Goal: Task Accomplishment & Management: Manage account settings

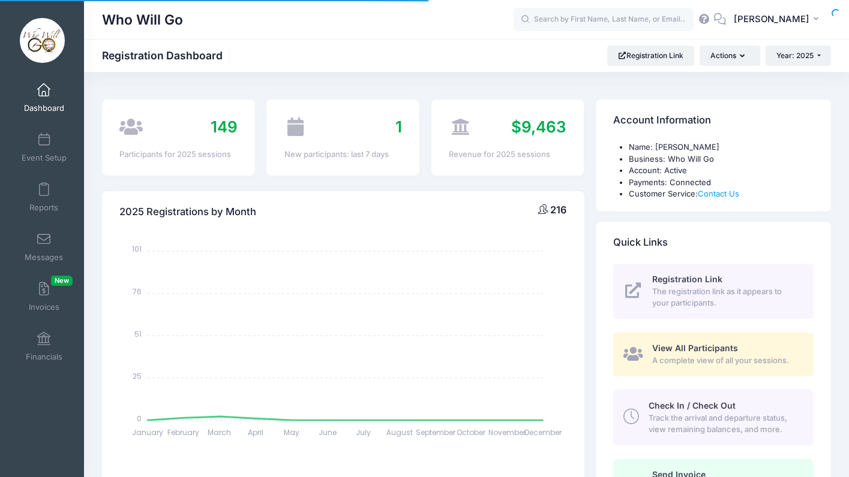
select select
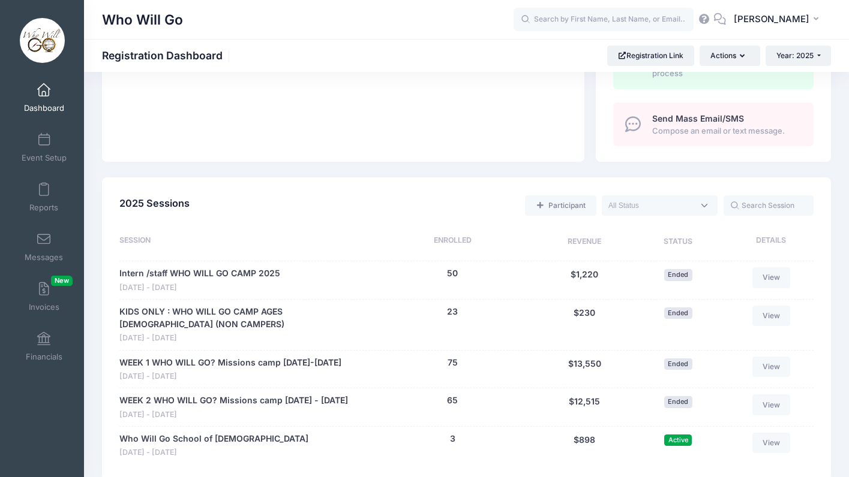
scroll to position [492, 0]
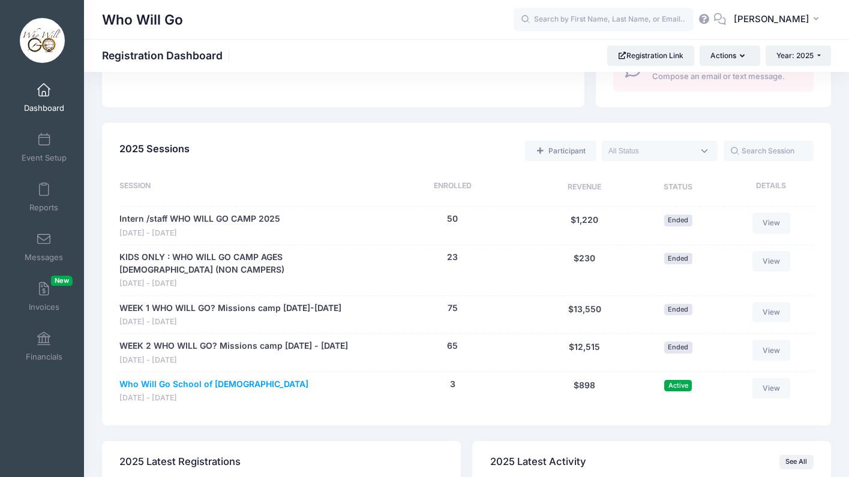
click at [197, 391] on link "Who Will Go School of [DEMOGRAPHIC_DATA]" at bounding box center [213, 384] width 189 height 13
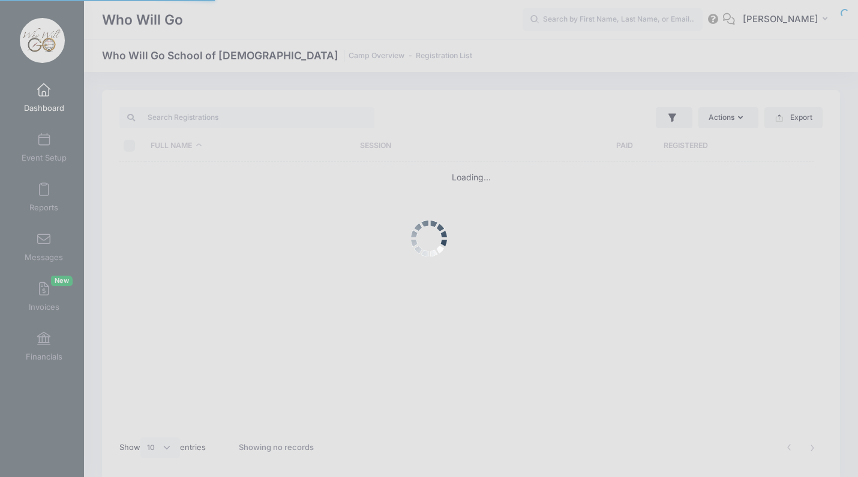
select select "10"
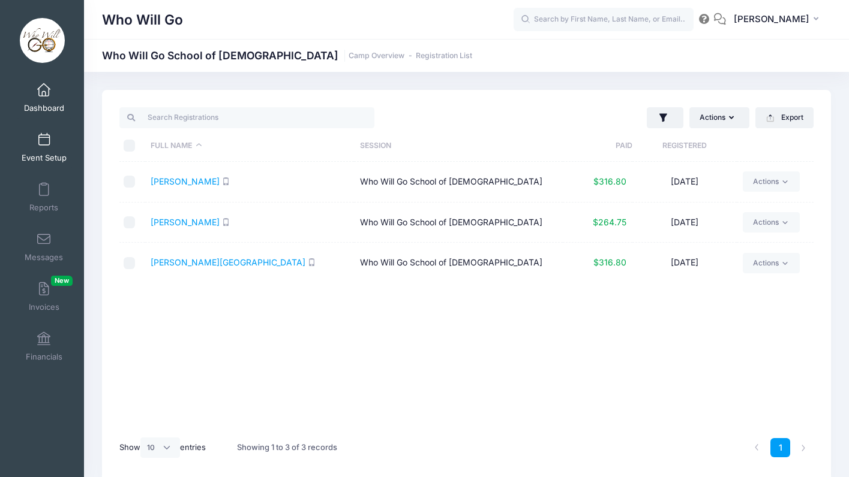
click at [32, 145] on link "Event Setup" at bounding box center [44, 148] width 57 height 42
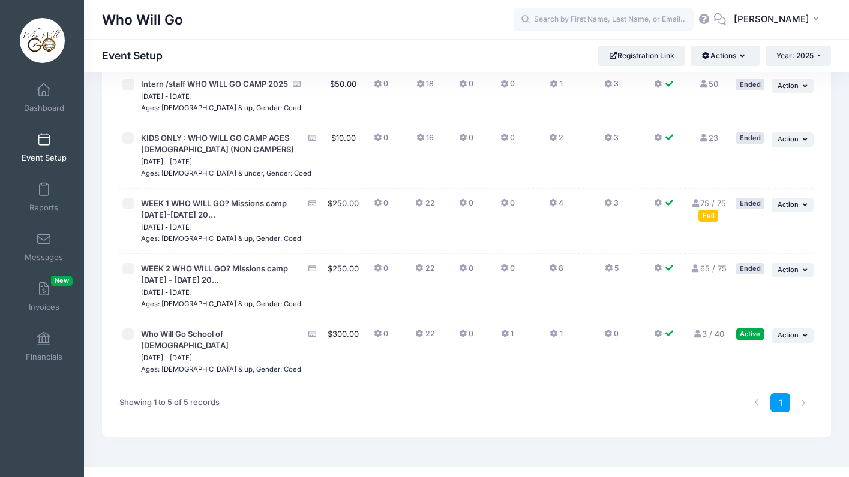
scroll to position [97, 0]
click at [800, 332] on button "... Action" at bounding box center [792, 336] width 42 height 14
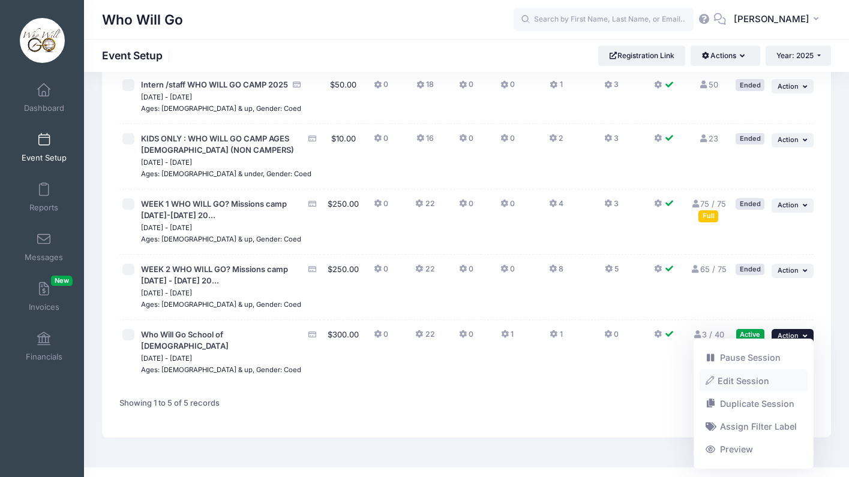
click at [734, 380] on link "Edit Session" at bounding box center [753, 380] width 109 height 23
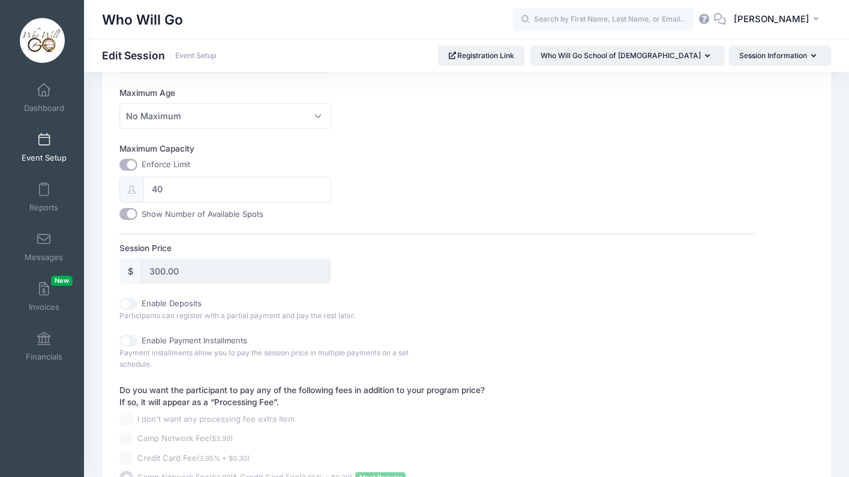
scroll to position [426, 0]
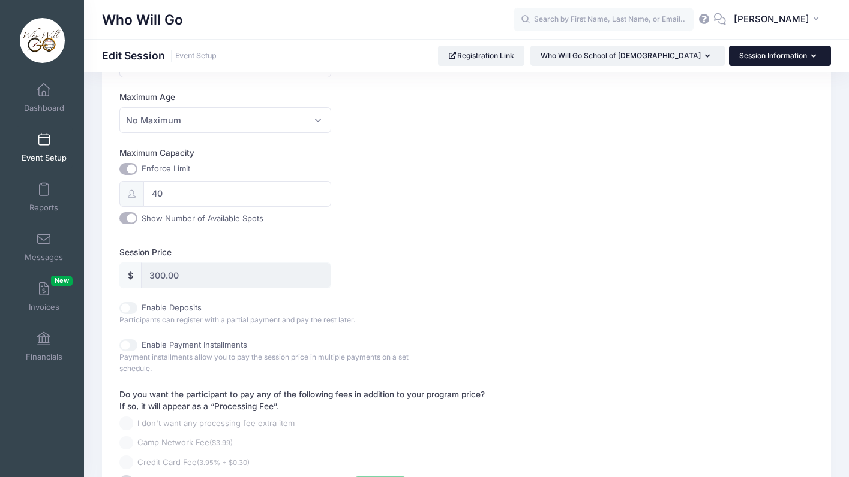
click at [811, 56] on icon "button" at bounding box center [816, 56] width 10 height 0
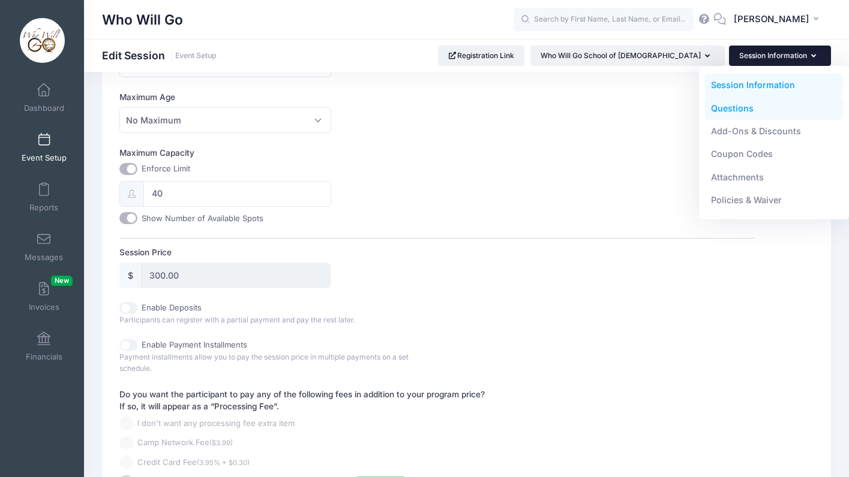
click at [716, 110] on link "Questions" at bounding box center [774, 108] width 139 height 23
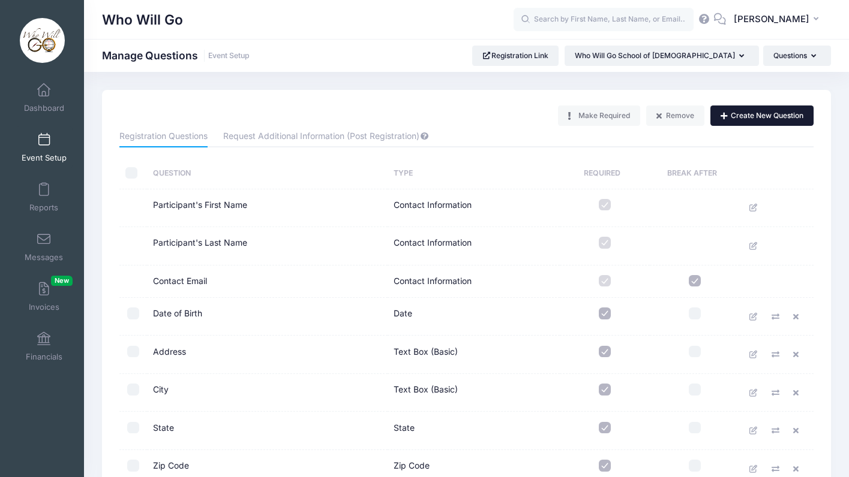
click at [740, 120] on button "Create New Question" at bounding box center [761, 116] width 103 height 20
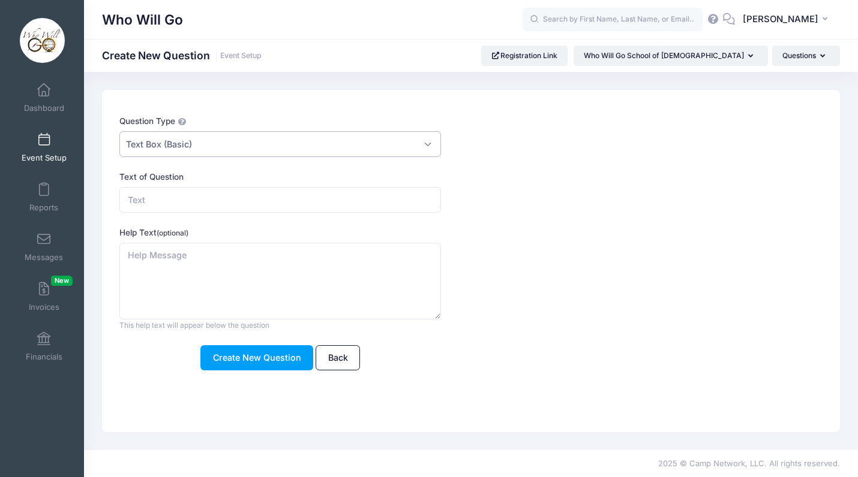
click at [319, 143] on span "Text Box (Basic)" at bounding box center [279, 144] width 321 height 26
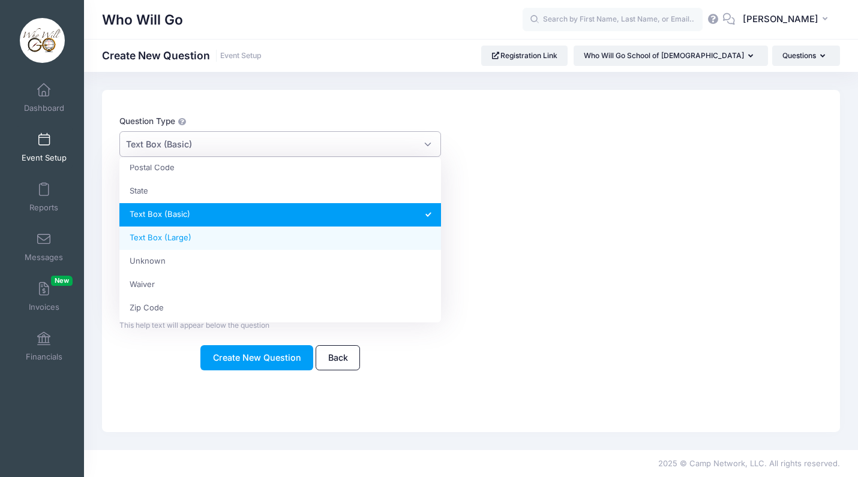
scroll to position [312, 0]
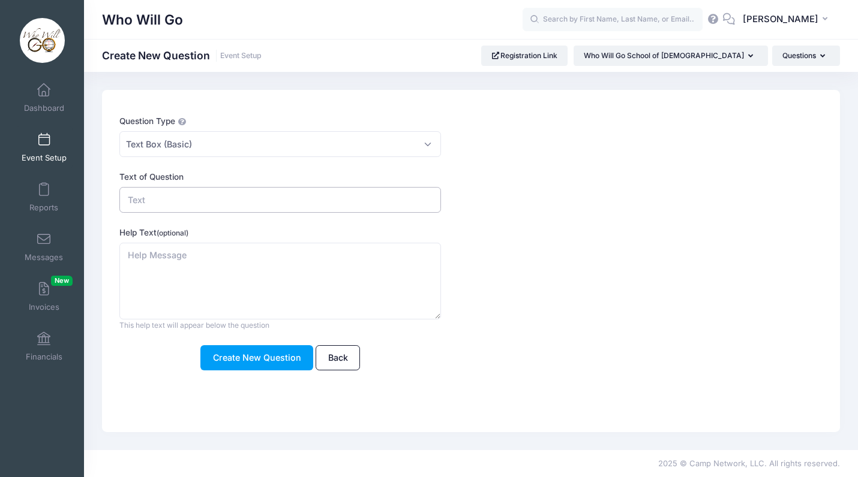
click at [200, 200] on input "Text of Question" at bounding box center [279, 200] width 321 height 26
type input "Do you have children comings with you."
click at [166, 264] on textarea "Help Text (optional)" at bounding box center [279, 281] width 321 height 77
click at [226, 149] on span "Text Box (Basic)" at bounding box center [279, 144] width 321 height 26
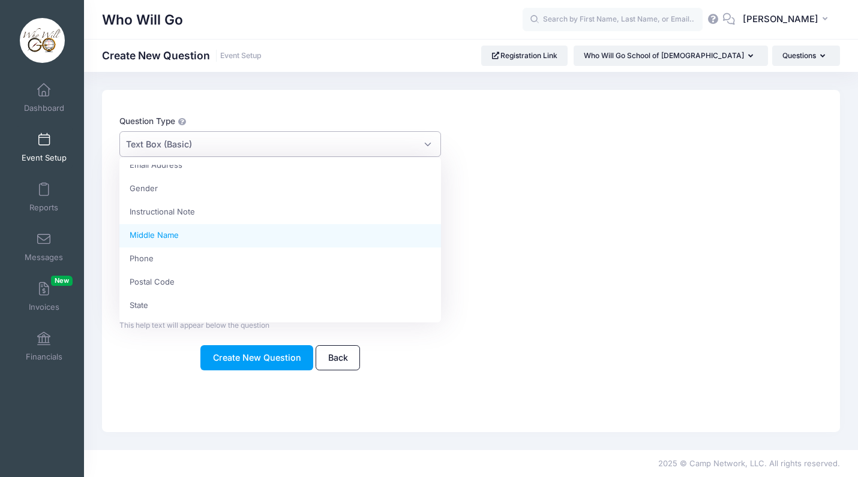
scroll to position [193, 0]
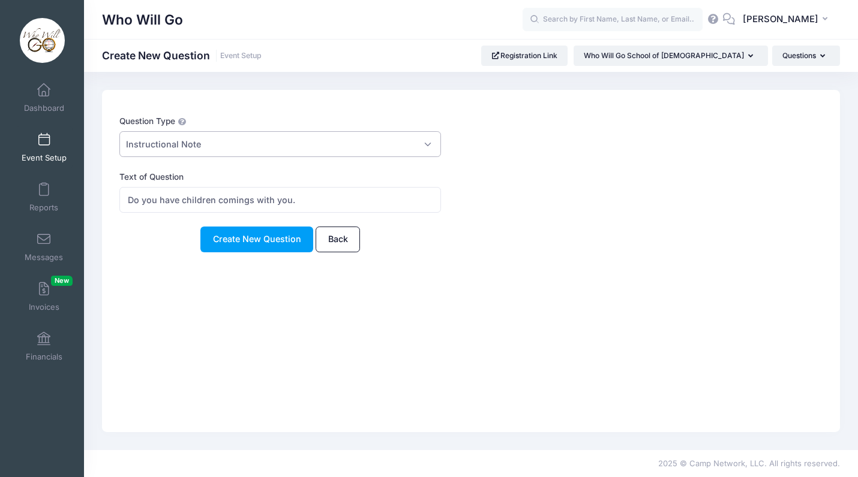
click at [233, 156] on span "Instructional Note" at bounding box center [279, 144] width 321 height 26
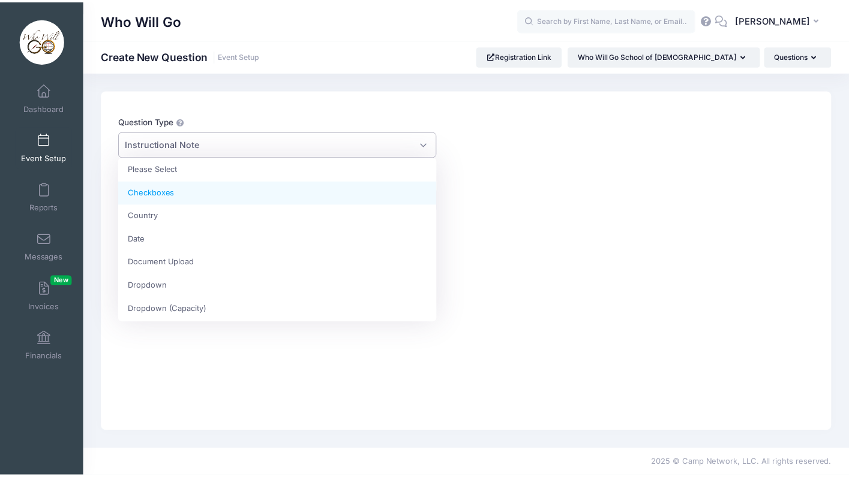
scroll to position [10, 0]
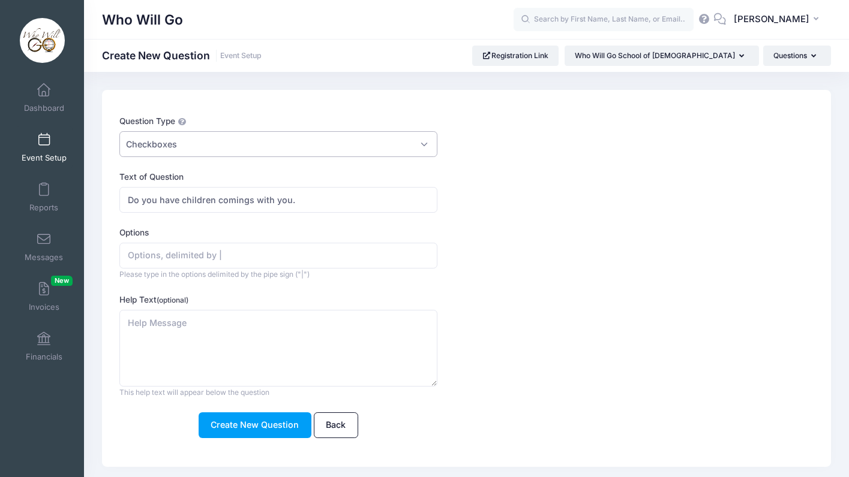
click at [217, 145] on span "Checkboxes" at bounding box center [277, 144] width 317 height 26
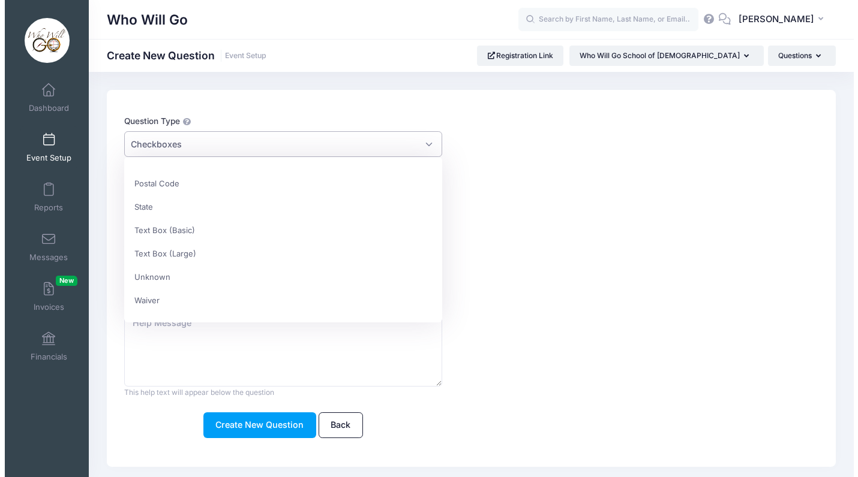
scroll to position [312, 0]
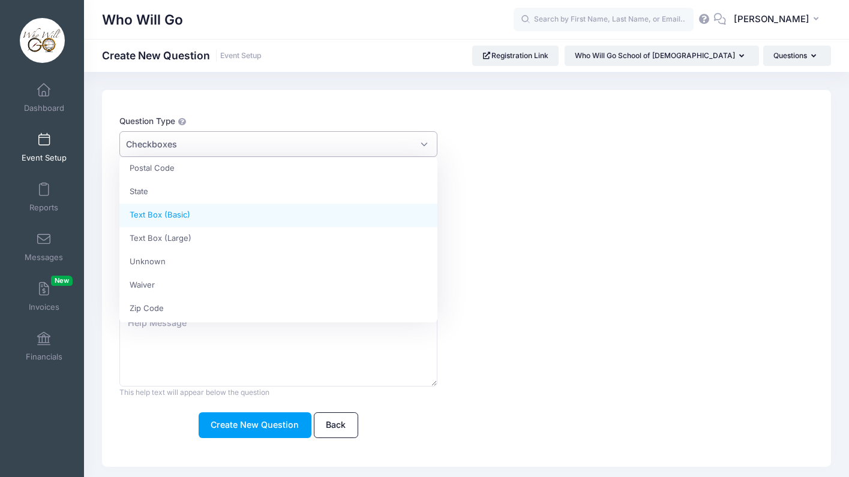
select select "text"
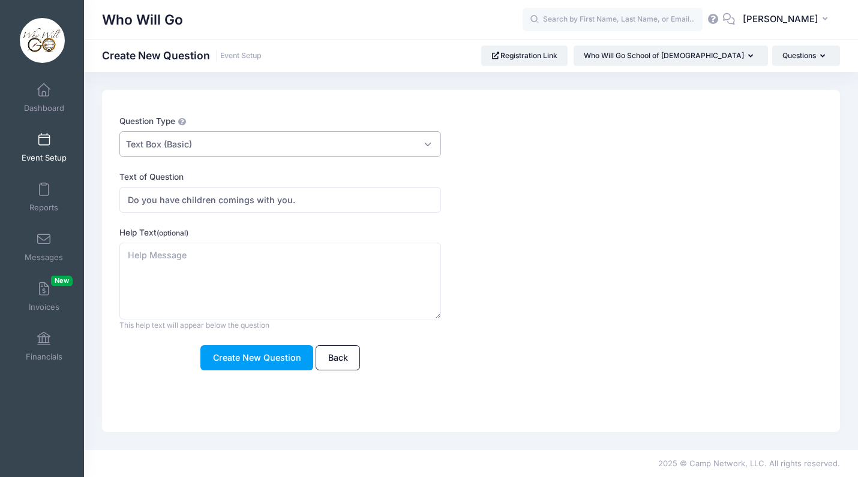
scroll to position [0, 0]
click at [307, 201] on input "Do you have children comings with you." at bounding box center [279, 200] width 321 height 26
click at [303, 194] on input "Do you have children comings with you" at bounding box center [279, 200] width 321 height 26
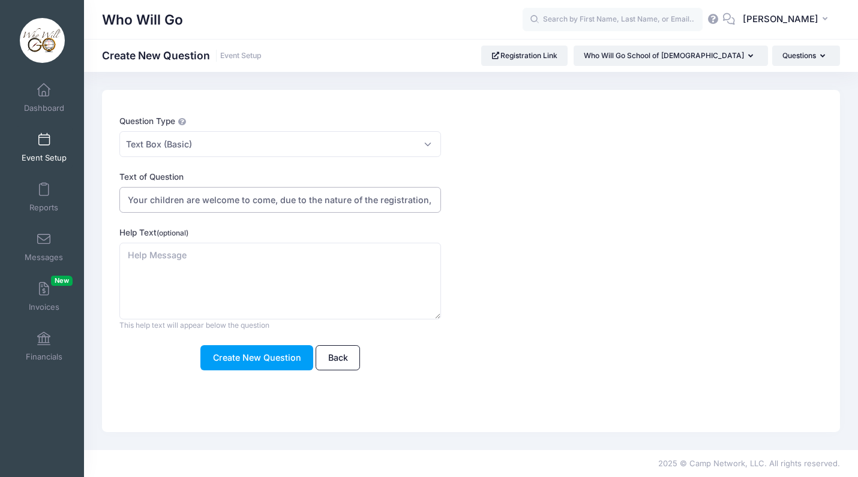
click at [184, 203] on input "Your children are welcome to come, due to the nature of the registration, we as…" at bounding box center [279, 200] width 321 height 26
click at [399, 203] on input "Your children are welcome to come, but you are required to pay, children under …" at bounding box center [279, 200] width 321 height 26
click at [422, 206] on input "Your children are welcome to come, but you are required to pay, children under …" at bounding box center [279, 200] width 321 height 26
click at [438, 200] on input "Your children are welcome to come, but you are required to pay, children under …" at bounding box center [279, 200] width 321 height 26
click at [426, 196] on input "Your children are welcome to come, but you are required to pay, children under …" at bounding box center [279, 200] width 321 height 26
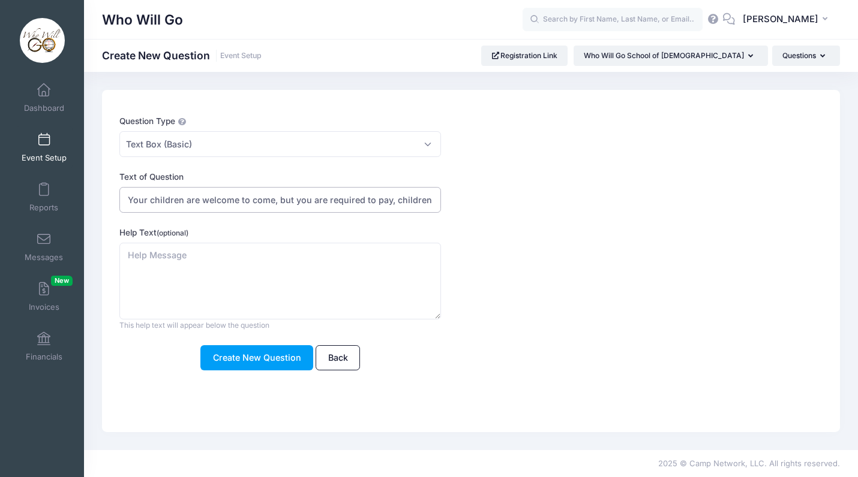
type input "Your children are welcome to come, but you are required to pay, children under …"
drag, startPoint x: 431, startPoint y: 202, endPoint x: 66, endPoint y: 202, distance: 365.3
click at [66, 202] on div "My Events Dashboard Reports" at bounding box center [429, 238] width 858 height 477
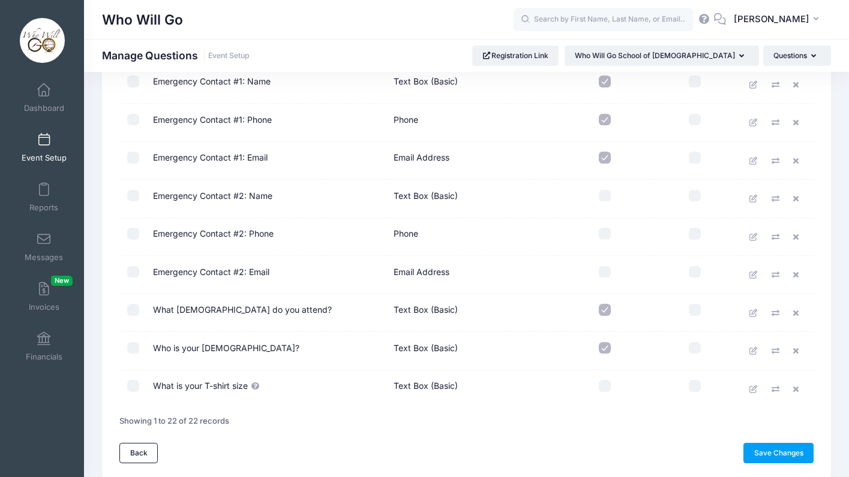
scroll to position [611, 0]
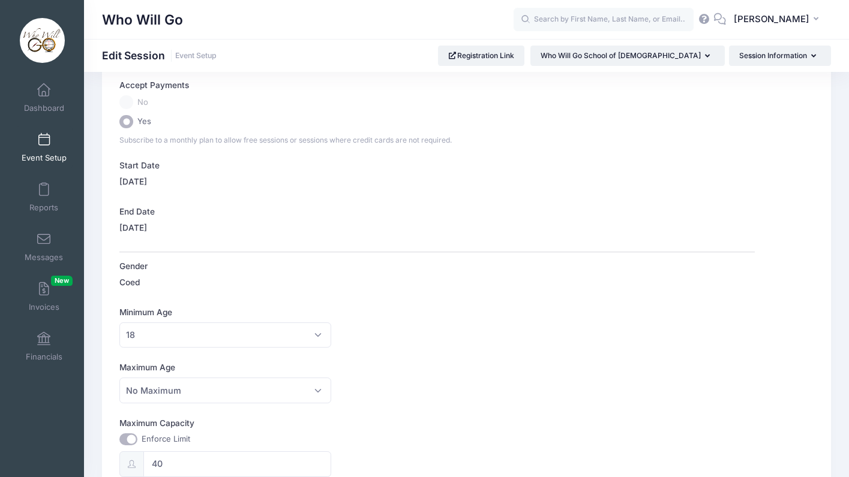
scroll to position [151, 0]
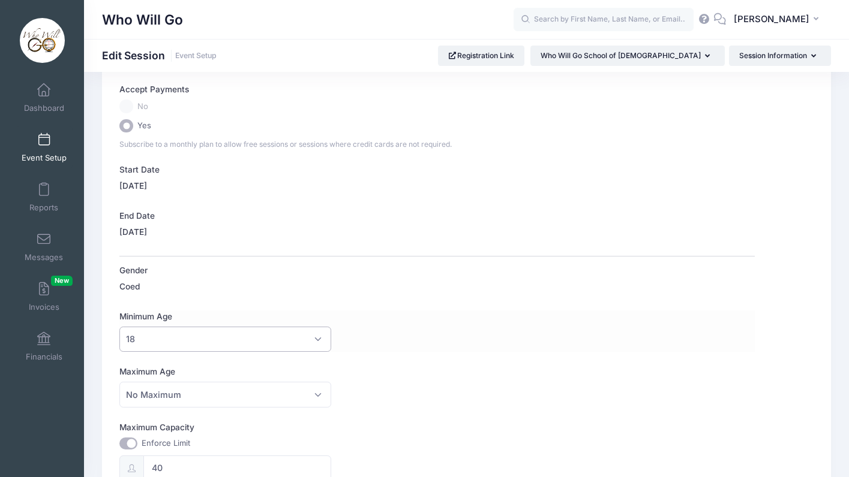
click at [234, 335] on span "18" at bounding box center [225, 340] width 212 height 26
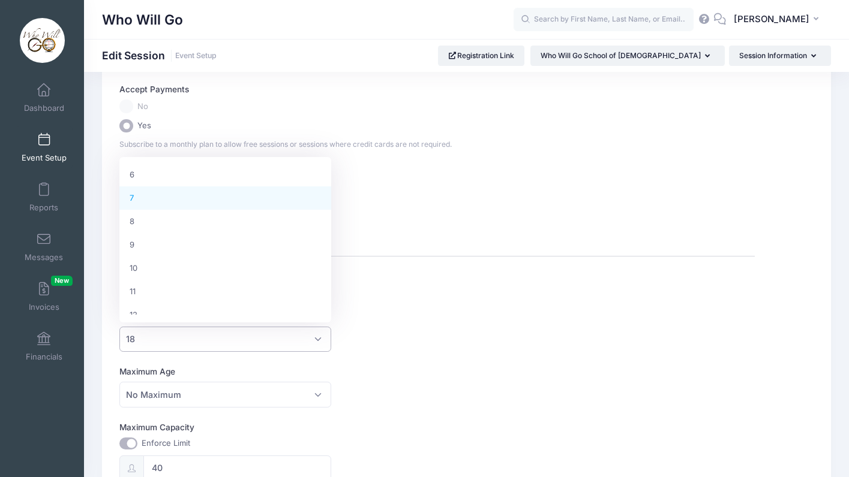
select select "7"
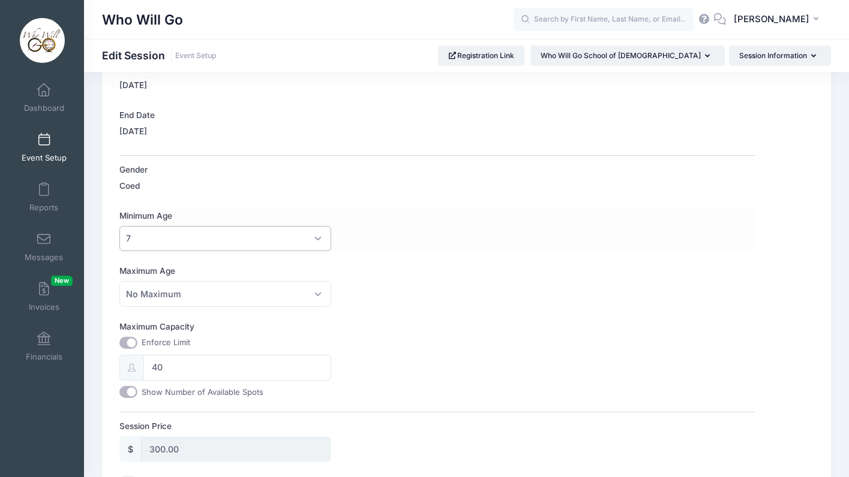
scroll to position [267, 0]
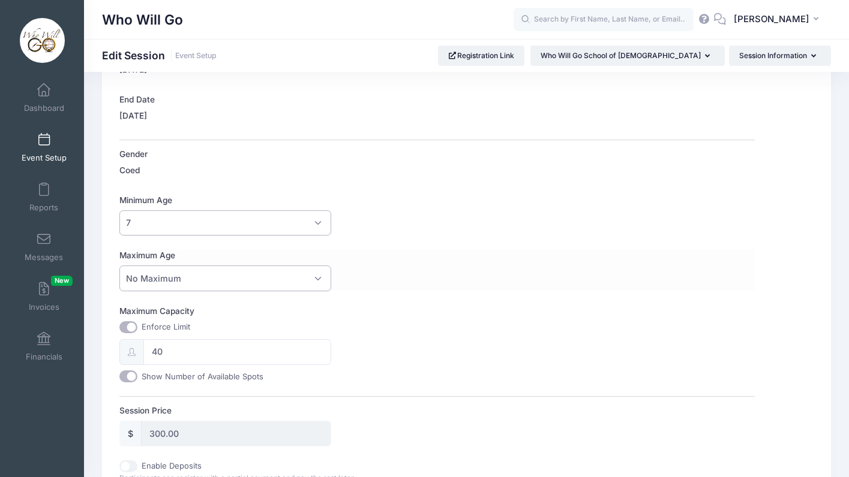
click at [226, 274] on span "No Maximum" at bounding box center [225, 279] width 212 height 26
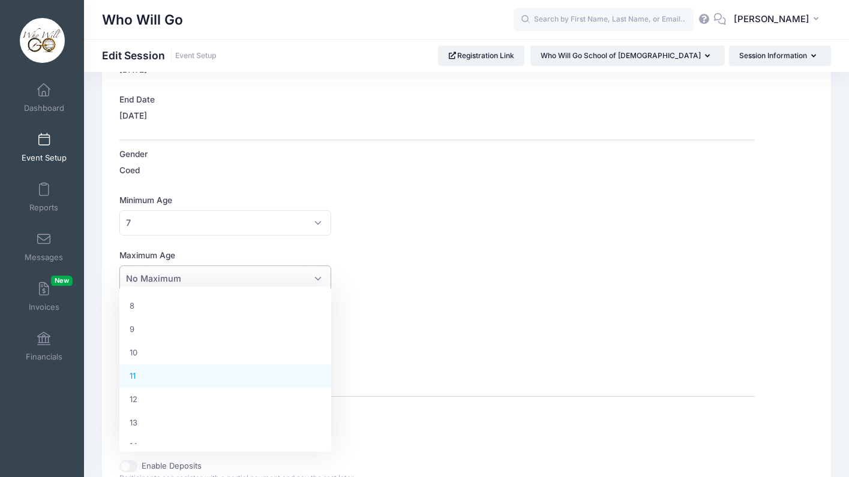
scroll to position [194, 0]
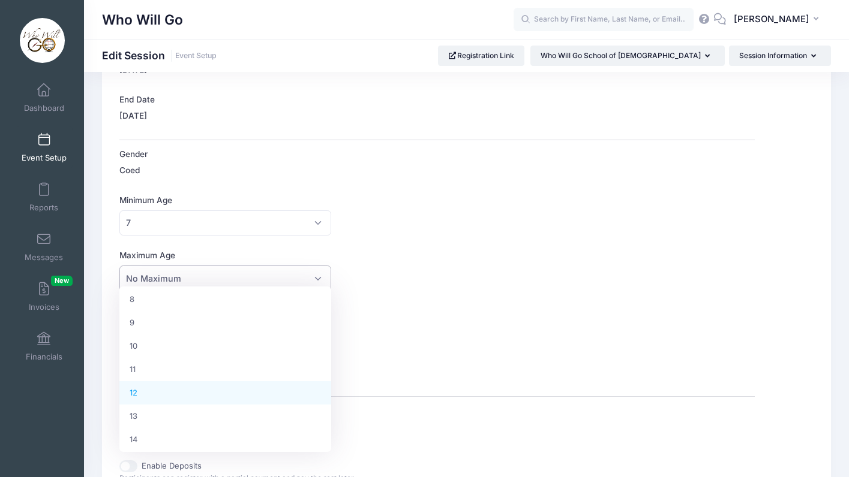
select select "12"
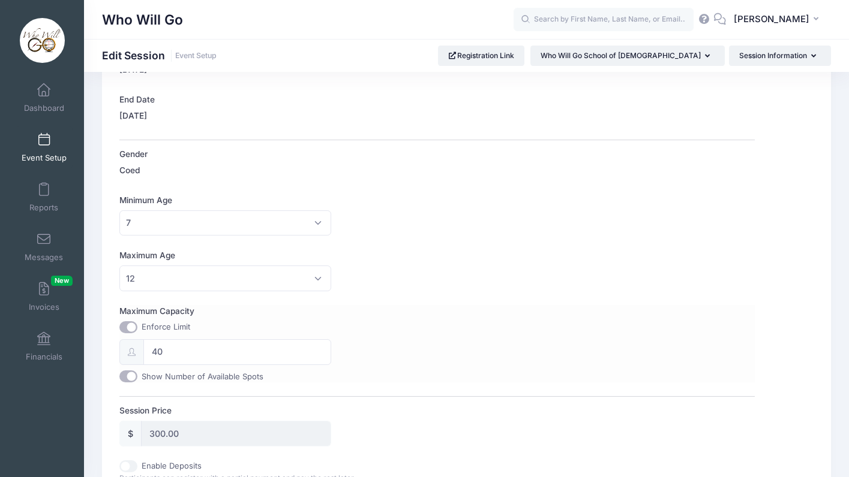
click at [371, 307] on label "Maximum Capacity" at bounding box center [277, 311] width 317 height 12
click at [137, 321] on input "Maximum Capacity" at bounding box center [128, 327] width 18 height 12
checkbox input "false"
type input "0"
click at [276, 276] on span "12" at bounding box center [225, 279] width 212 height 26
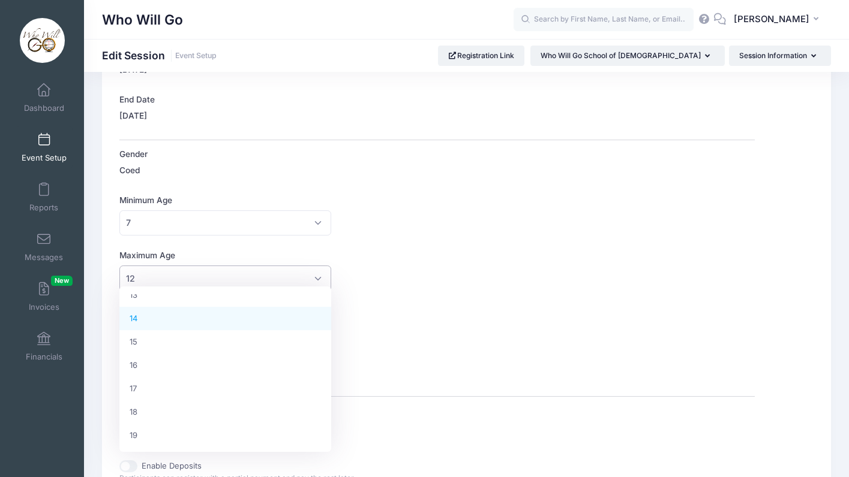
scroll to position [315, 0]
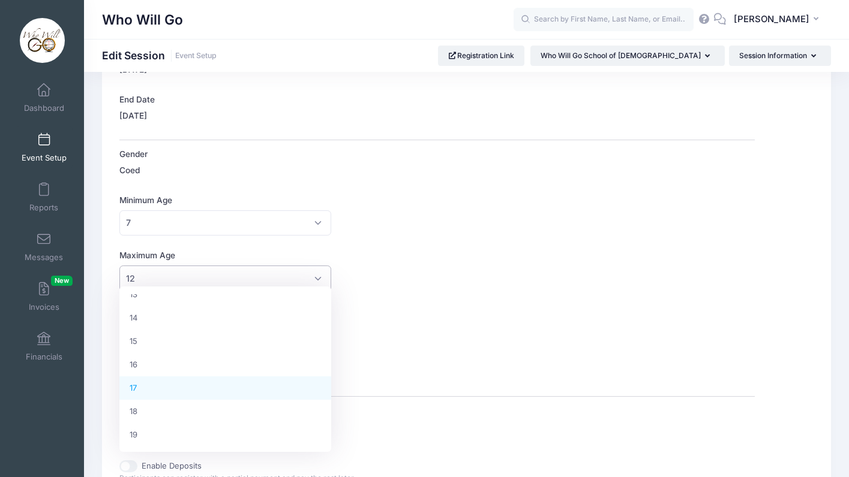
select select "17"
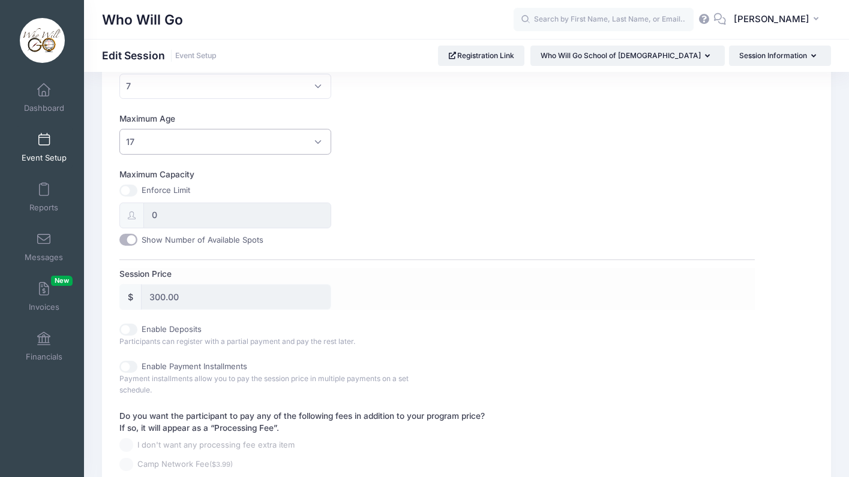
scroll to position [405, 0]
click at [230, 284] on input "300.00" at bounding box center [236, 297] width 190 height 26
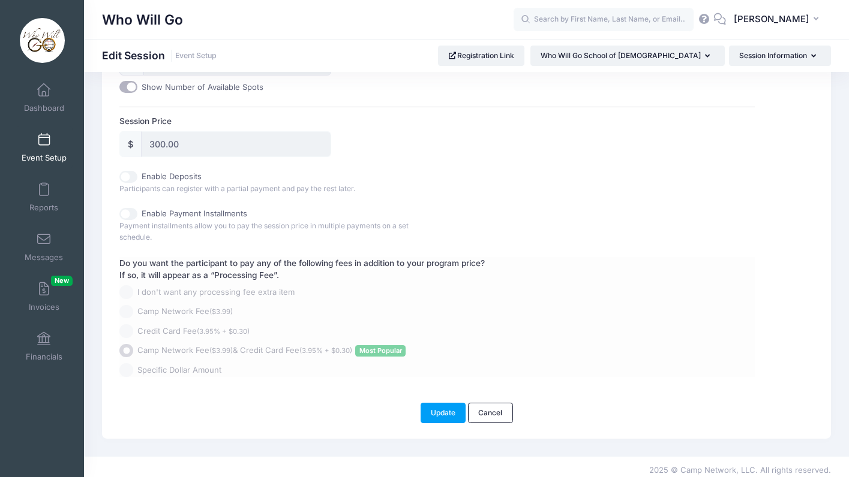
click at [232, 293] on div "Do you want the participant to pay any of the following fees in addition to you…" at bounding box center [410, 317] width 582 height 120
click at [156, 143] on input "300.00" at bounding box center [236, 144] width 190 height 26
click at [158, 139] on input "300.00" at bounding box center [236, 144] width 190 height 26
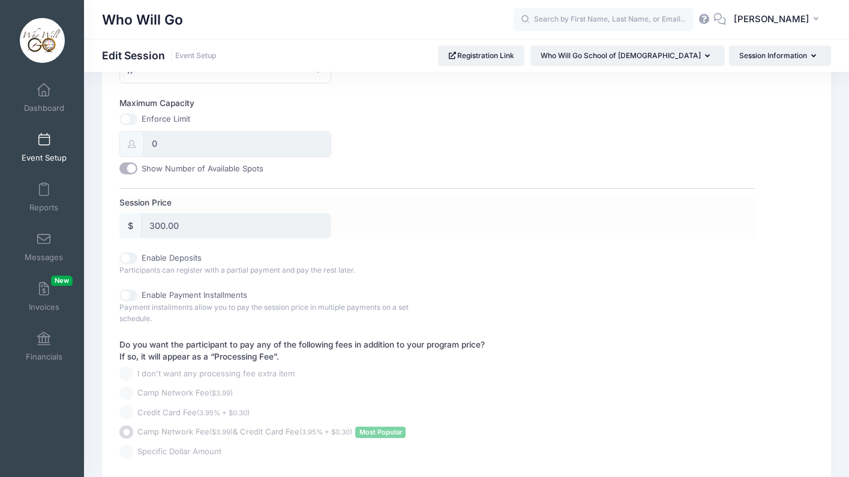
scroll to position [477, 0]
click at [167, 220] on input "300.00" at bounding box center [236, 224] width 190 height 26
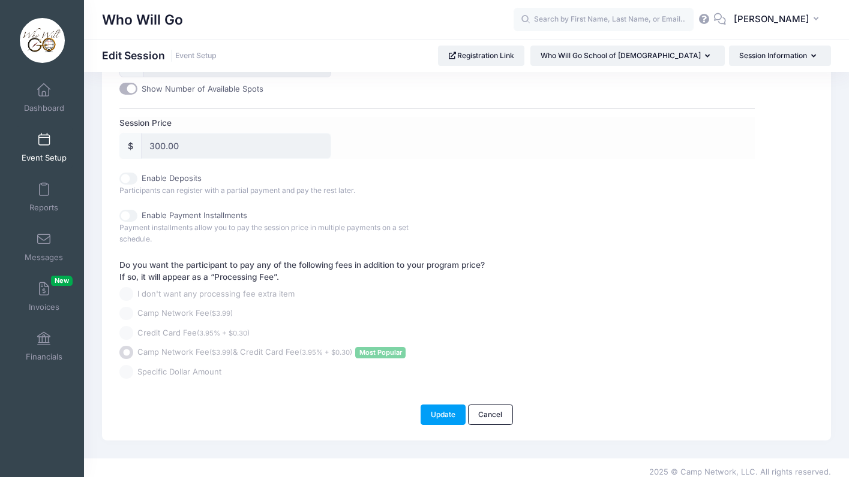
scroll to position [557, 0]
click at [131, 137] on div "$" at bounding box center [130, 144] width 22 height 26
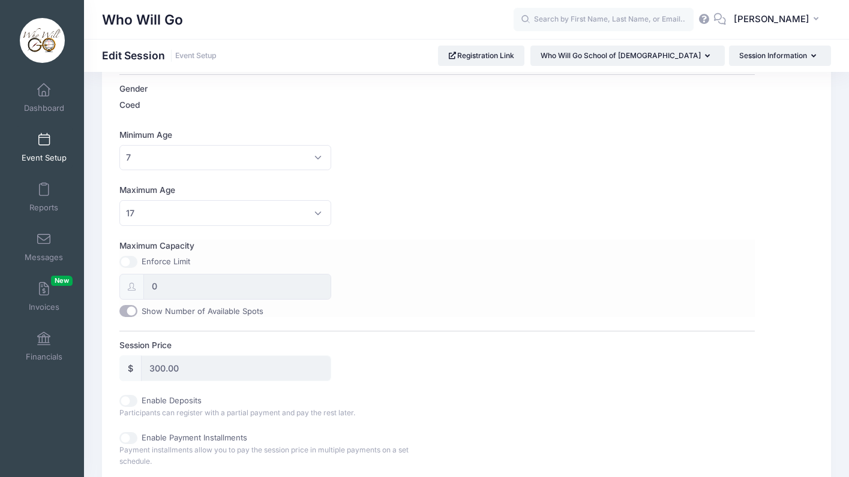
scroll to position [288, 0]
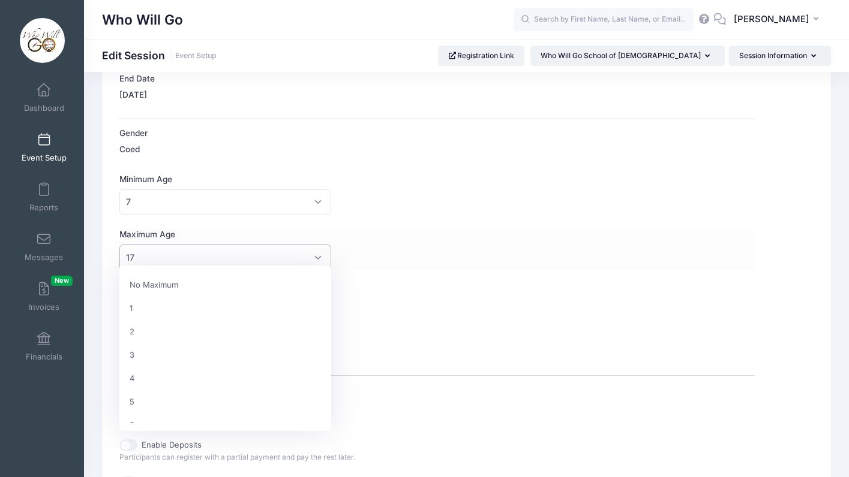
click at [216, 253] on span "17" at bounding box center [225, 258] width 212 height 26
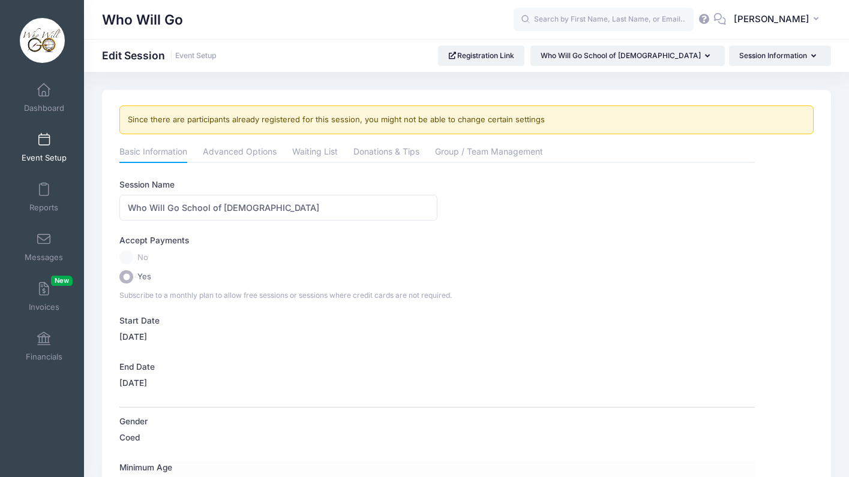
scroll to position [0, 0]
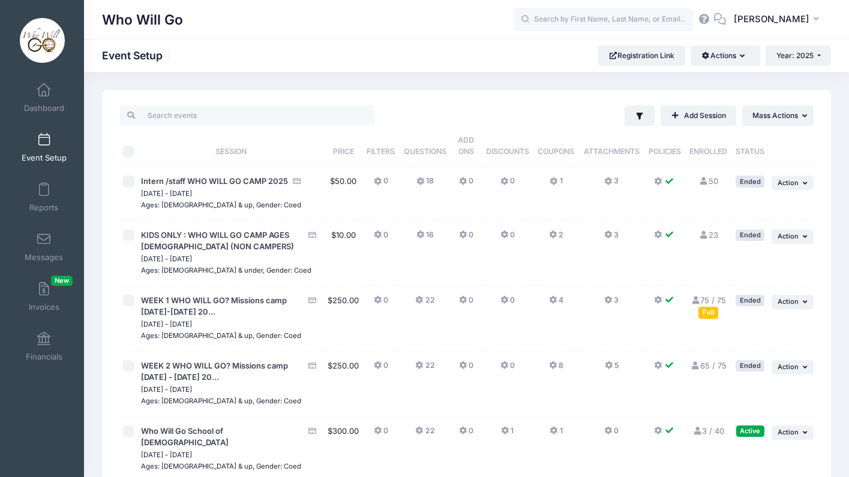
scroll to position [97, 0]
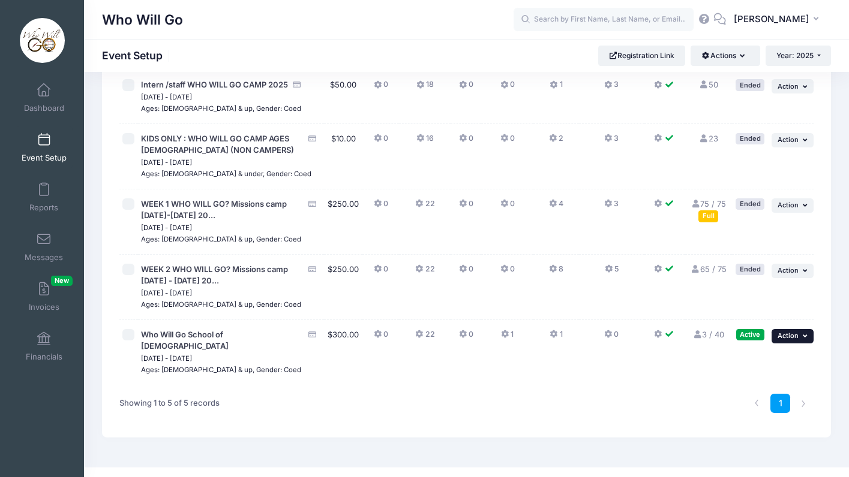
click at [805, 335] on icon "button" at bounding box center [805, 336] width 7 height 7
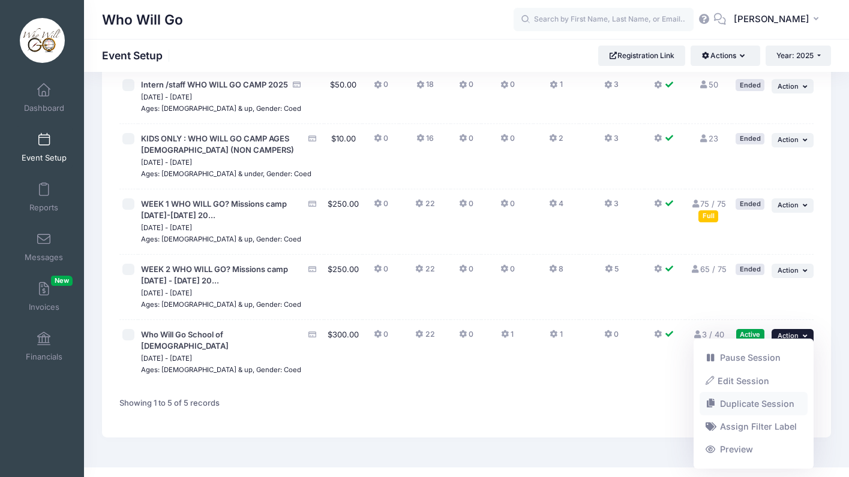
click at [765, 399] on link "Duplicate Session" at bounding box center [753, 404] width 109 height 23
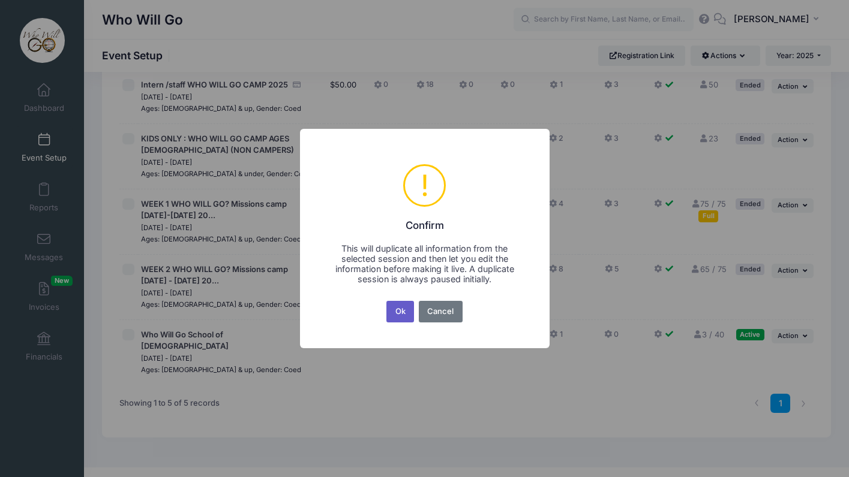
click at [394, 313] on button "Ok" at bounding box center [400, 312] width 28 height 22
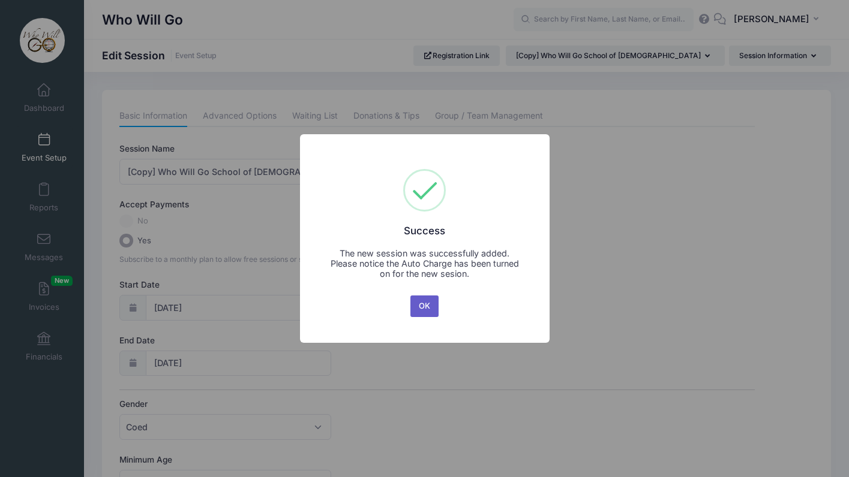
click at [416, 306] on button "OK" at bounding box center [424, 307] width 29 height 22
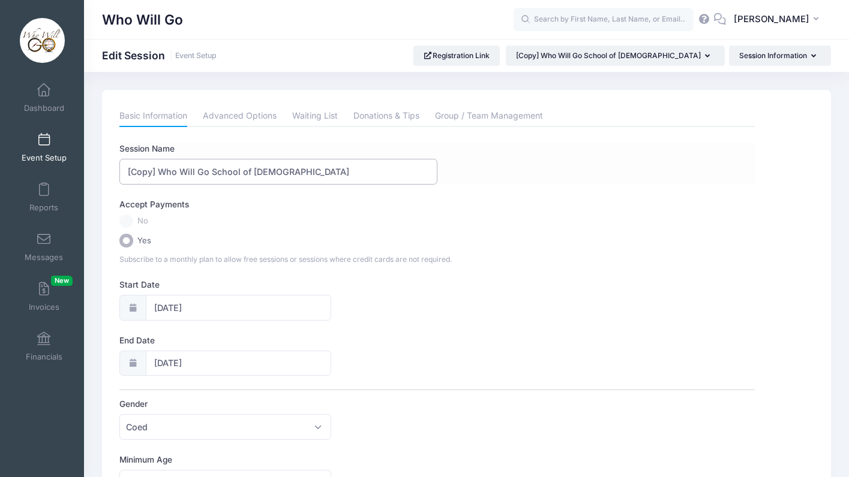
click at [158, 169] on input "[Copy] Who Will Go School of [DEMOGRAPHIC_DATA]" at bounding box center [277, 172] width 317 height 26
drag, startPoint x: 157, startPoint y: 172, endPoint x: 59, endPoint y: 168, distance: 97.8
click at [283, 160] on input "Who Will Go School of [DEMOGRAPHIC_DATA]" at bounding box center [277, 172] width 317 height 26
click at [155, 170] on input "CHILD Registration Who Will Go School of Evangelism" at bounding box center [277, 172] width 317 height 26
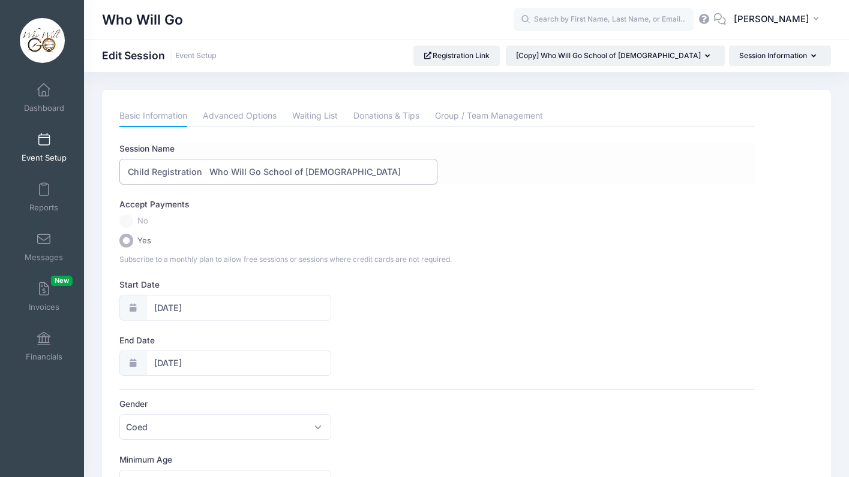
click at [200, 172] on input "Child Registration Who Will Go School of Evangelism" at bounding box center [277, 172] width 317 height 26
type input "Child Registration** Who Will Go School of Evangelism"
click at [339, 218] on label "No" at bounding box center [436, 222] width 635 height 14
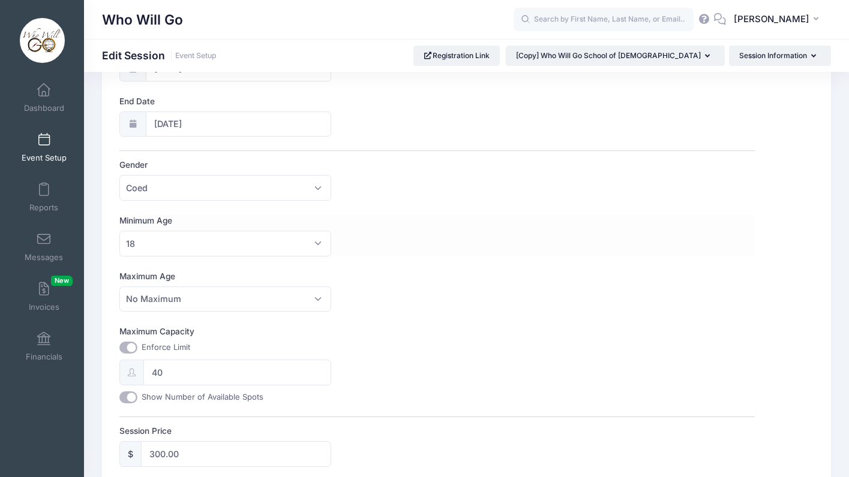
scroll to position [248, 0]
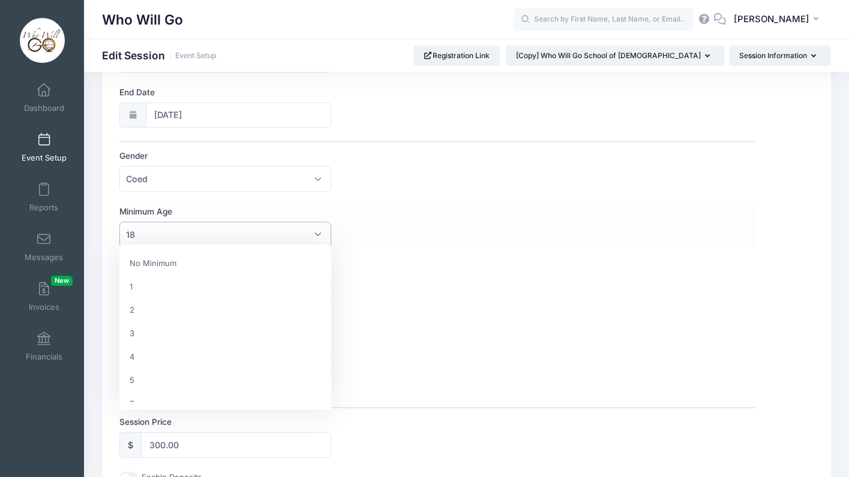
click at [289, 225] on span "18" at bounding box center [225, 235] width 212 height 26
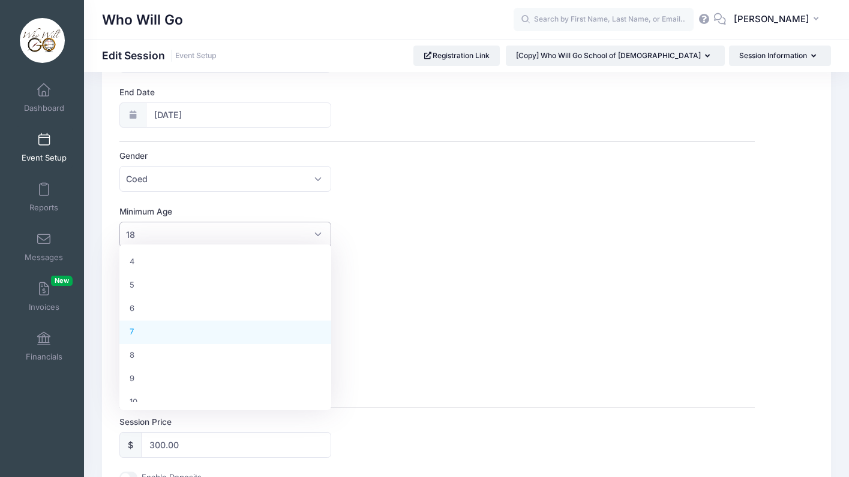
select select "7"
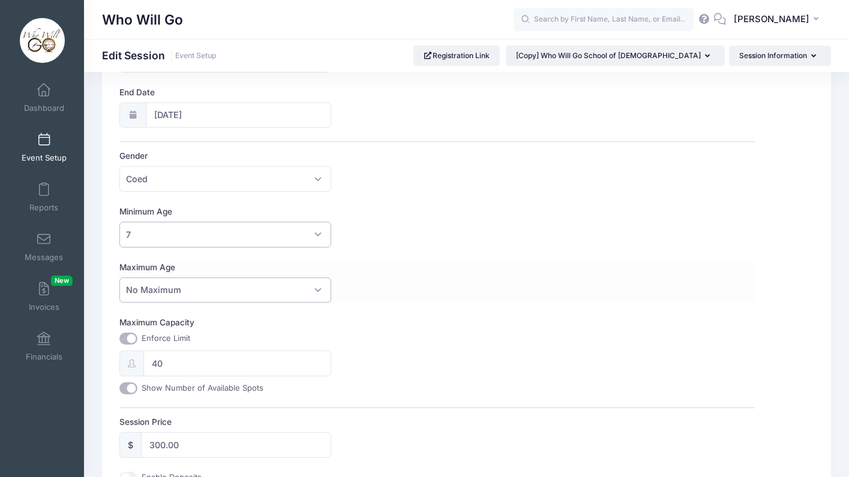
click at [222, 286] on span "No Maximum" at bounding box center [225, 291] width 212 height 26
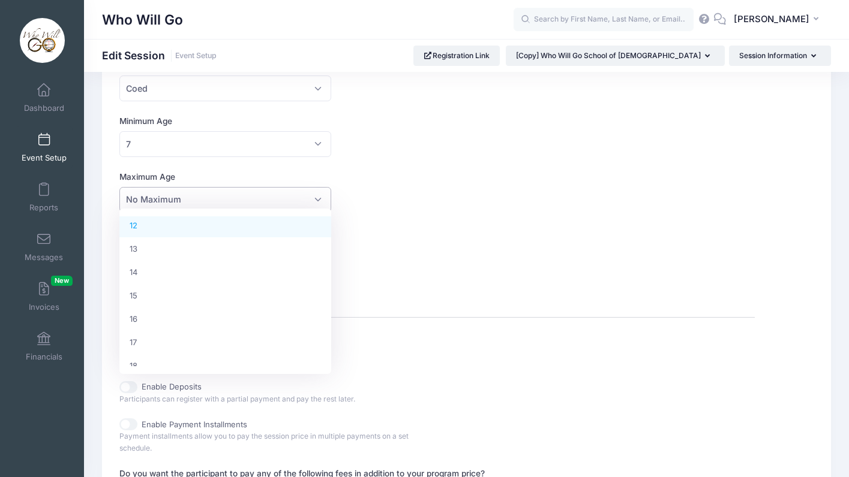
scroll to position [285, 0]
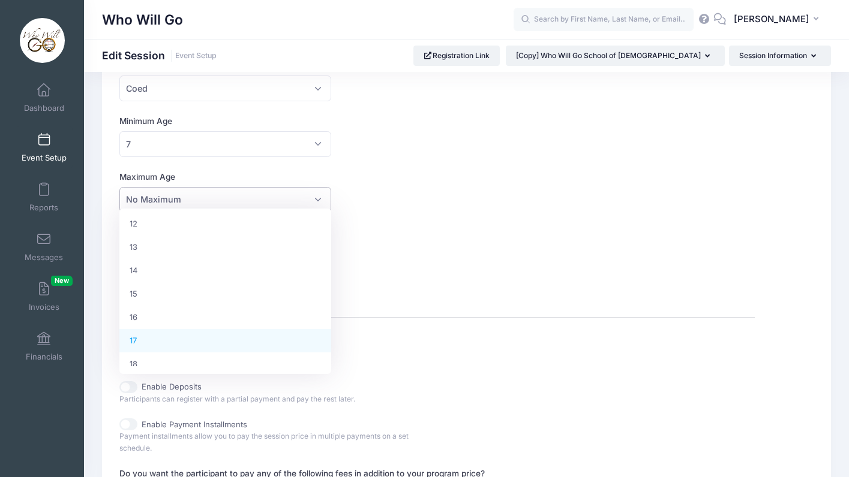
select select "17"
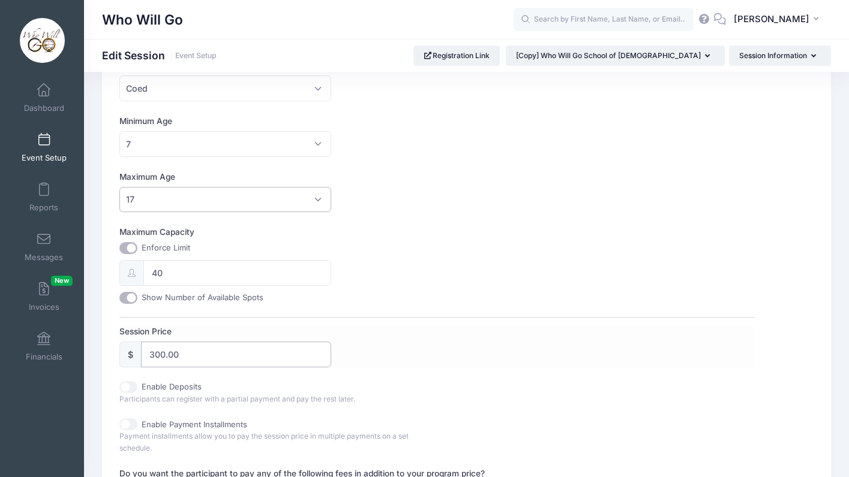
click at [191, 357] on input "300.00" at bounding box center [236, 355] width 190 height 26
type input "150"
click at [375, 347] on div "Session Price $ 150" at bounding box center [436, 347] width 635 height 42
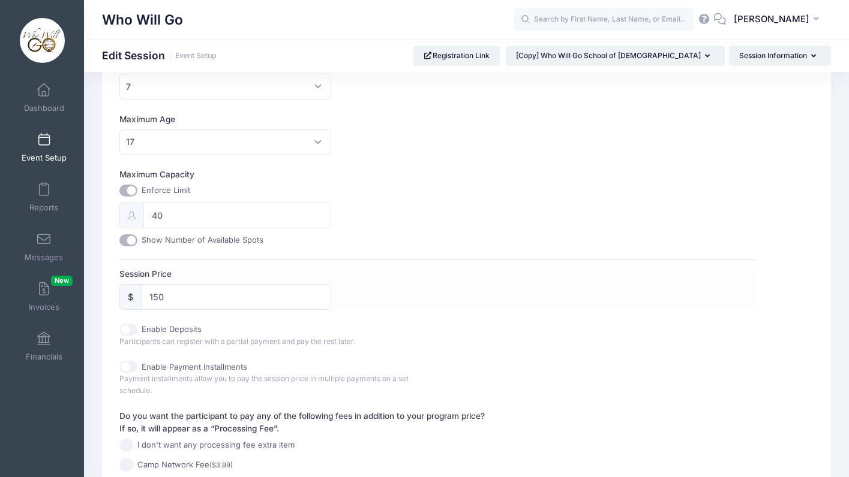
scroll to position [324, 0]
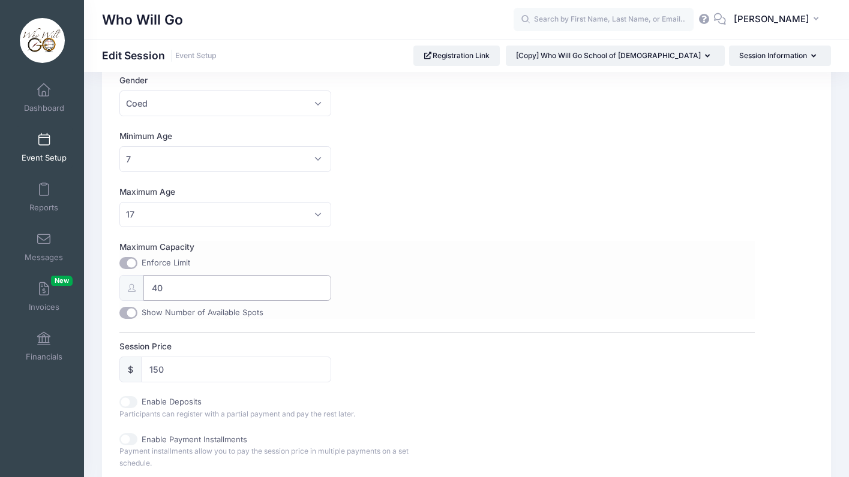
click at [213, 284] on input "40" at bounding box center [237, 288] width 188 height 26
type input "20"
click at [438, 335] on div "Session Name Child Registration** Who Will Go School of Evangelism Accept Payme…" at bounding box center [436, 211] width 635 height 784
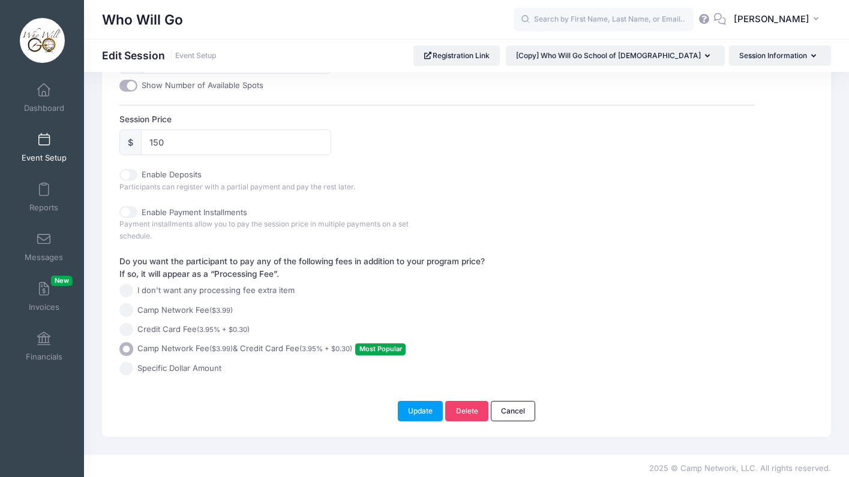
scroll to position [551, 0]
click at [428, 402] on button "Update" at bounding box center [421, 412] width 46 height 20
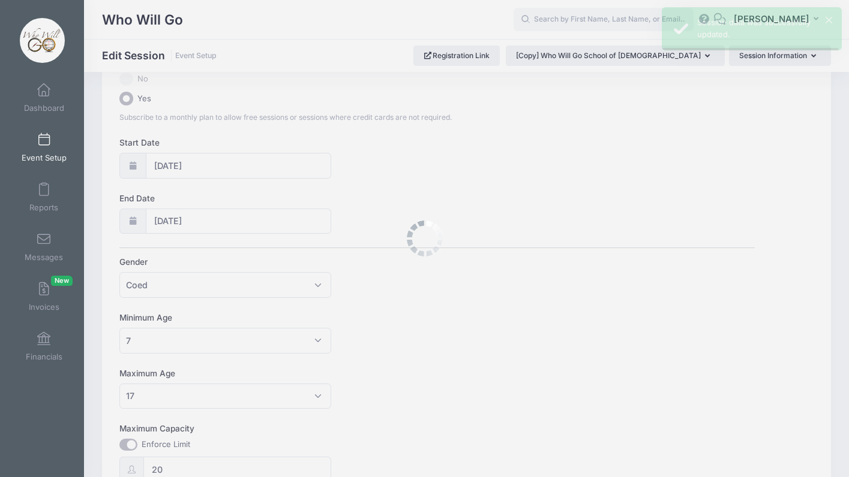
scroll to position [0, 0]
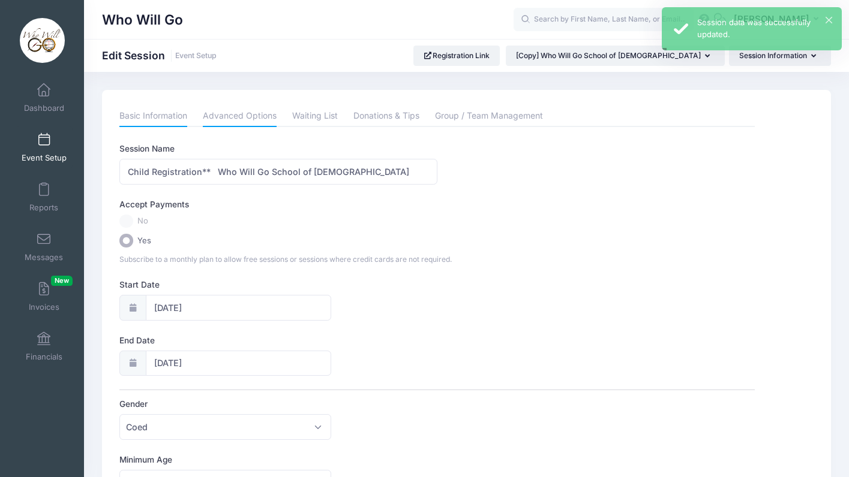
click at [243, 111] on link "Advanced Options" at bounding box center [240, 117] width 74 height 22
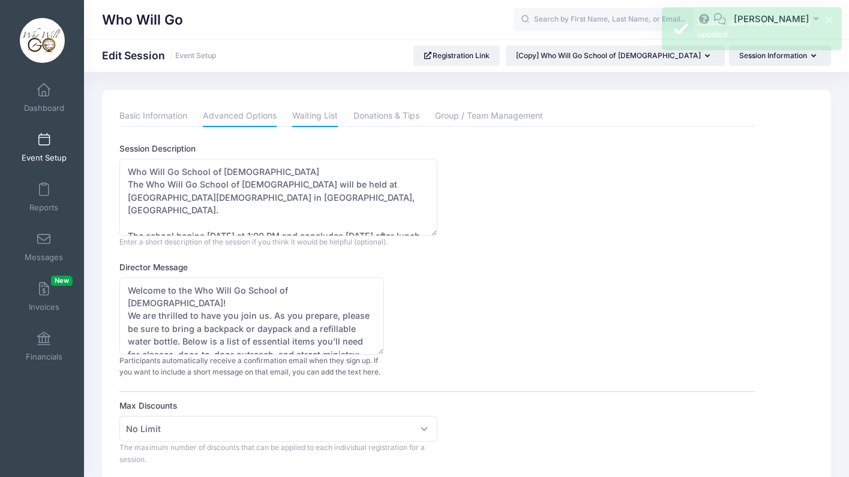
click at [324, 112] on link "Waiting List" at bounding box center [315, 117] width 46 height 22
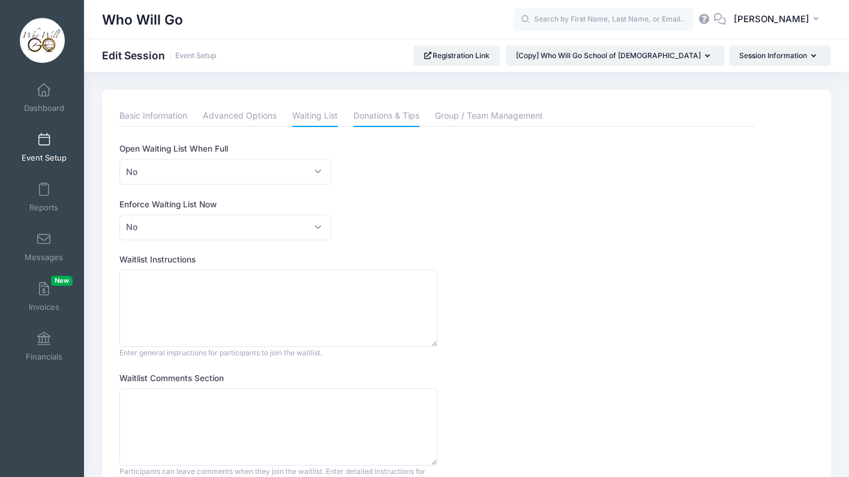
click at [395, 113] on link "Donations & Tips" at bounding box center [386, 117] width 66 height 22
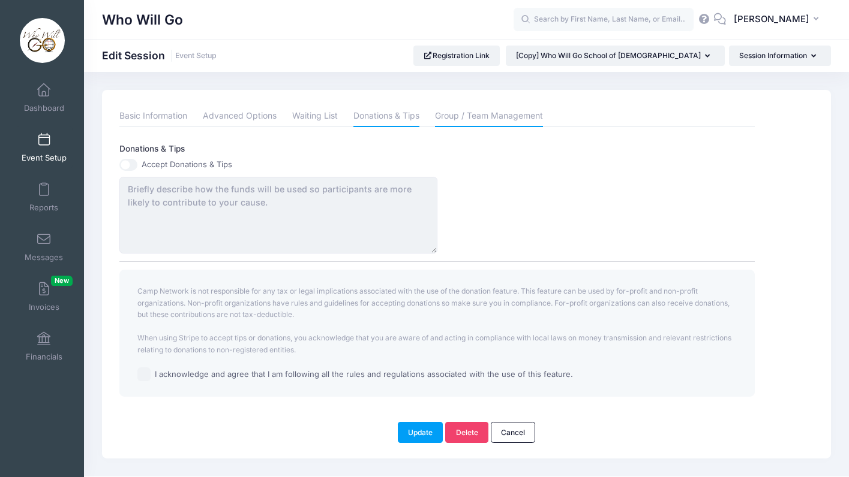
click at [458, 119] on link "Group / Team Management" at bounding box center [489, 117] width 108 height 22
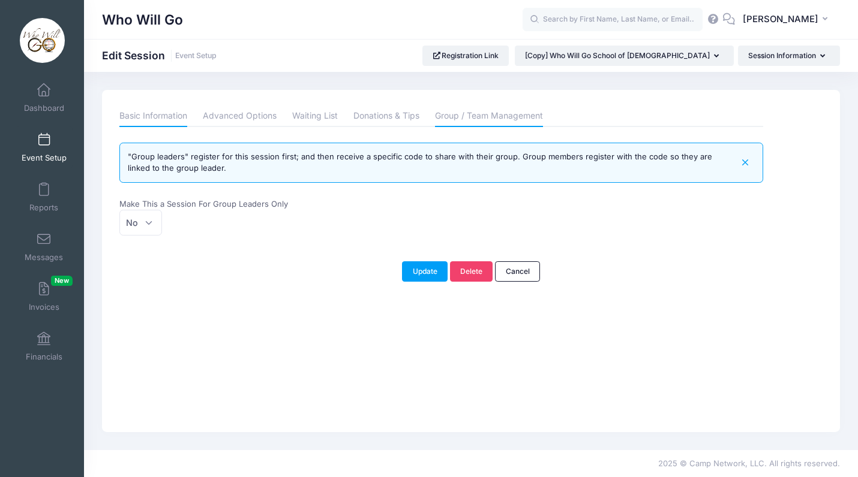
click at [170, 118] on link "Basic Information" at bounding box center [153, 117] width 68 height 22
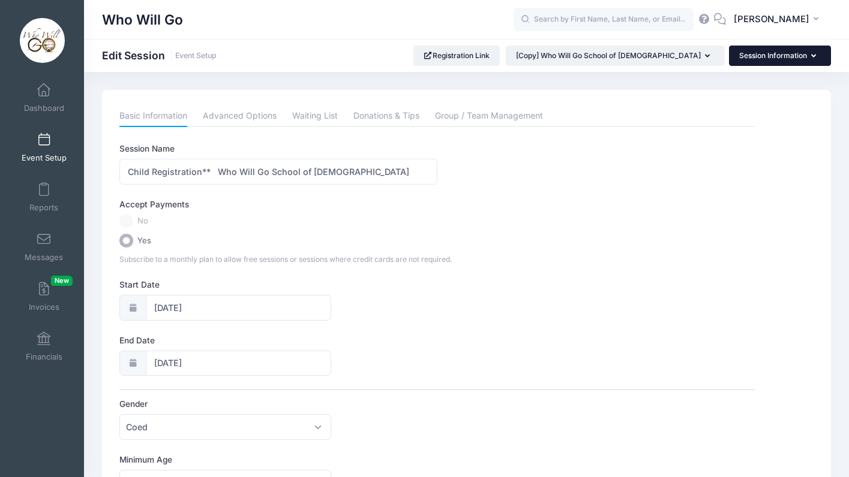
click at [783, 55] on button "Session Information" at bounding box center [780, 56] width 102 height 20
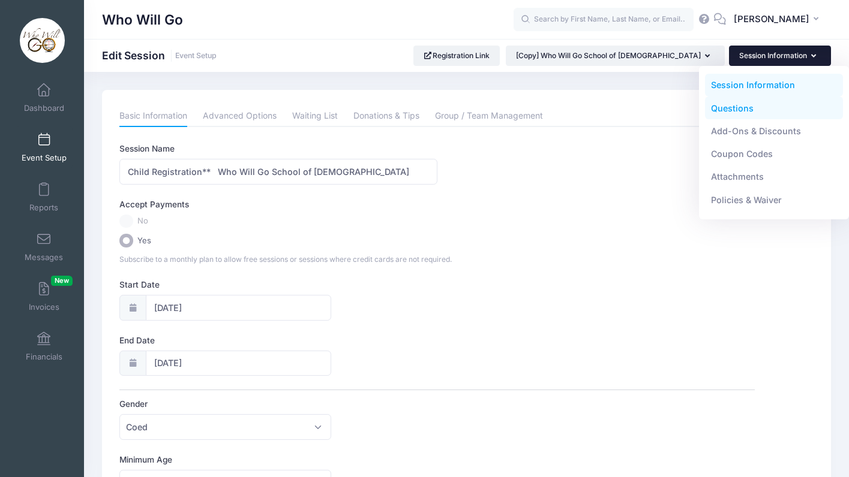
click at [735, 105] on link "Questions" at bounding box center [774, 108] width 139 height 23
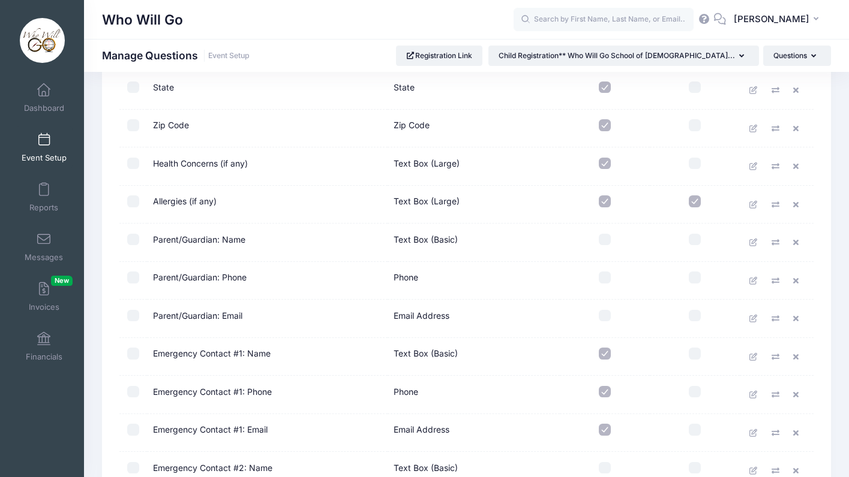
scroll to position [356, 0]
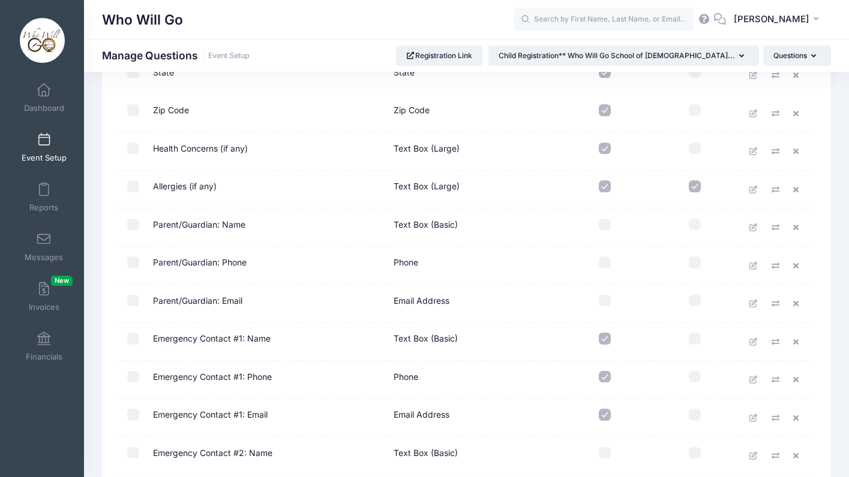
click at [606, 226] on input "checkbox" at bounding box center [605, 225] width 12 height 12
checkbox input "true"
click at [604, 263] on input "checkbox" at bounding box center [605, 263] width 12 height 12
checkbox input "true"
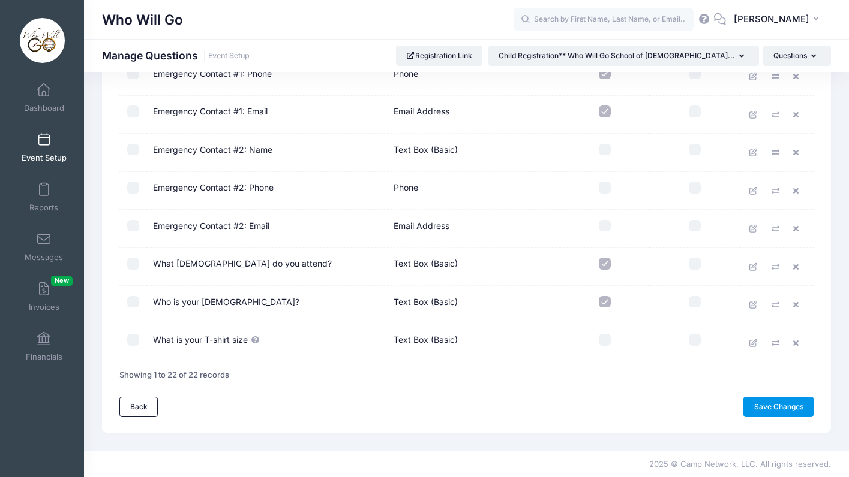
scroll to position [659, 0]
click at [774, 409] on link "Save Changes" at bounding box center [778, 408] width 70 height 20
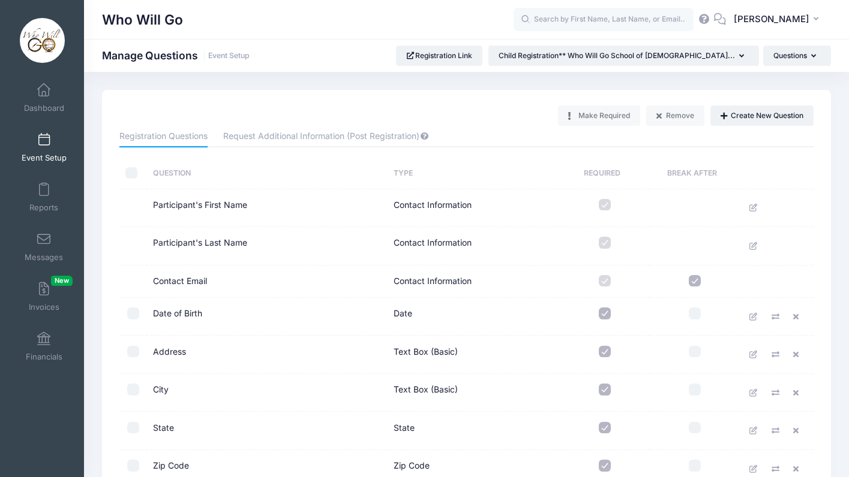
click at [44, 139] on span at bounding box center [44, 140] width 0 height 13
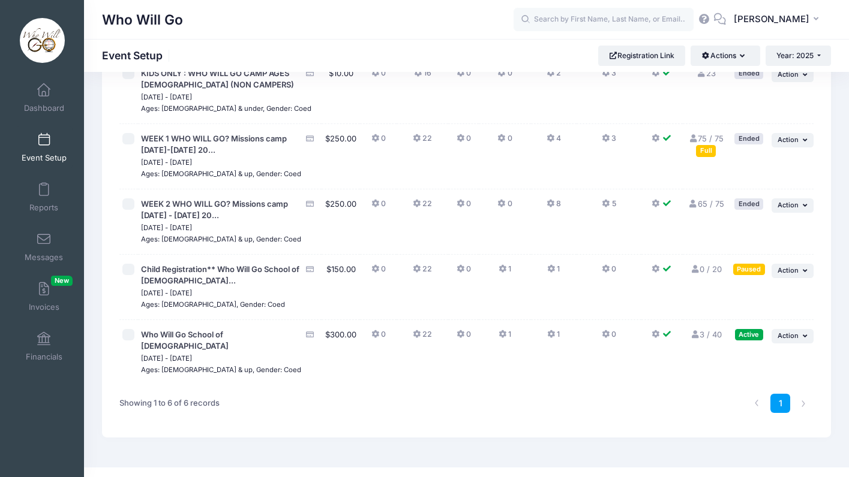
scroll to position [161, 0]
click at [797, 267] on span "Action" at bounding box center [787, 271] width 21 height 8
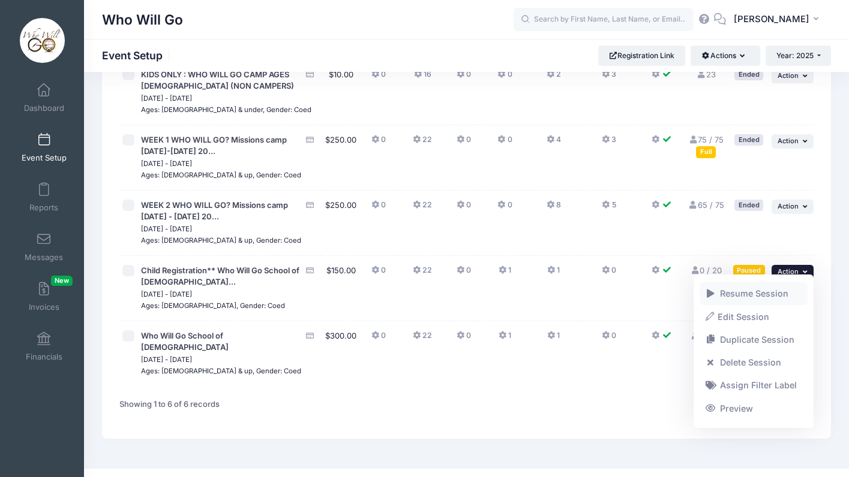
click at [753, 293] on link "Resume Session" at bounding box center [753, 293] width 109 height 23
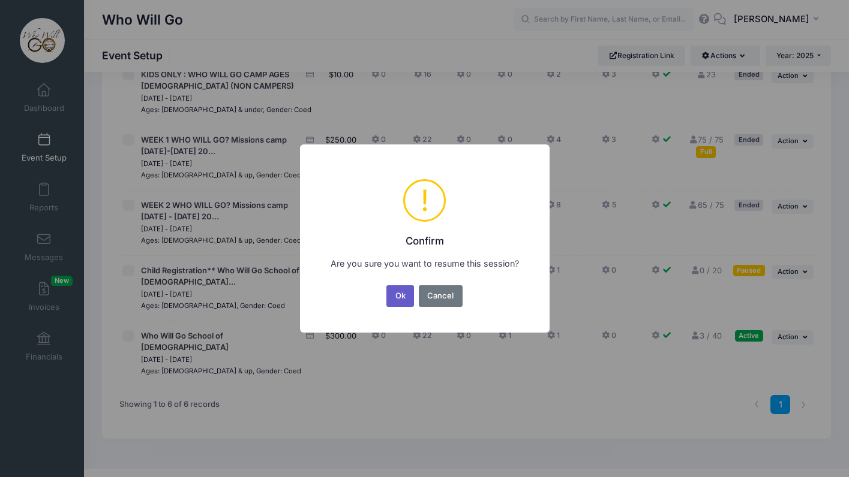
click at [401, 299] on button "Ok" at bounding box center [400, 296] width 28 height 22
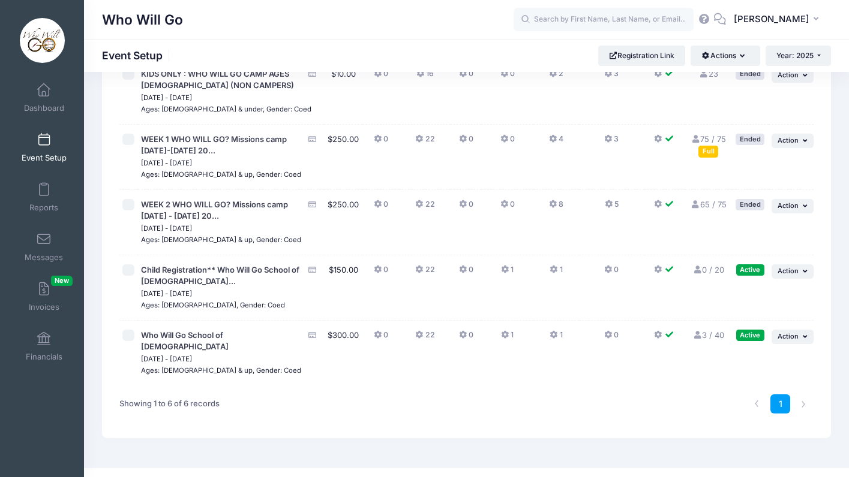
scroll to position [161, 0]
click at [801, 270] on button "... Action" at bounding box center [792, 272] width 42 height 14
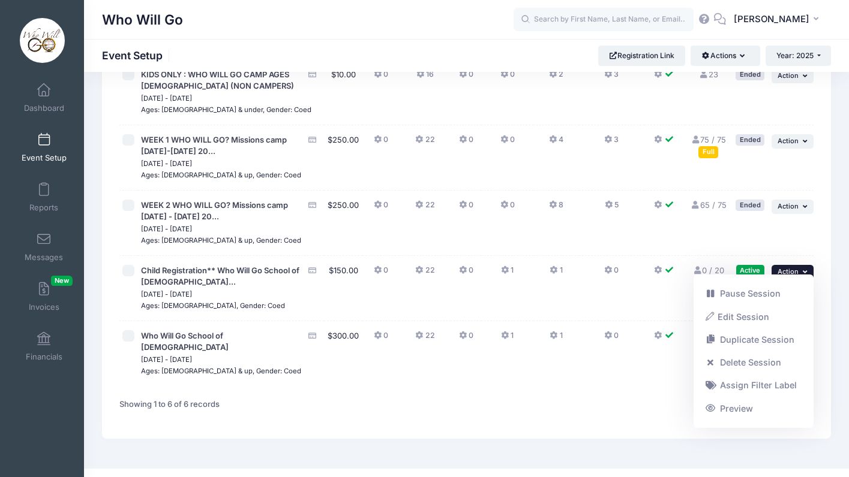
click at [581, 353] on td "0" at bounding box center [611, 353] width 65 height 65
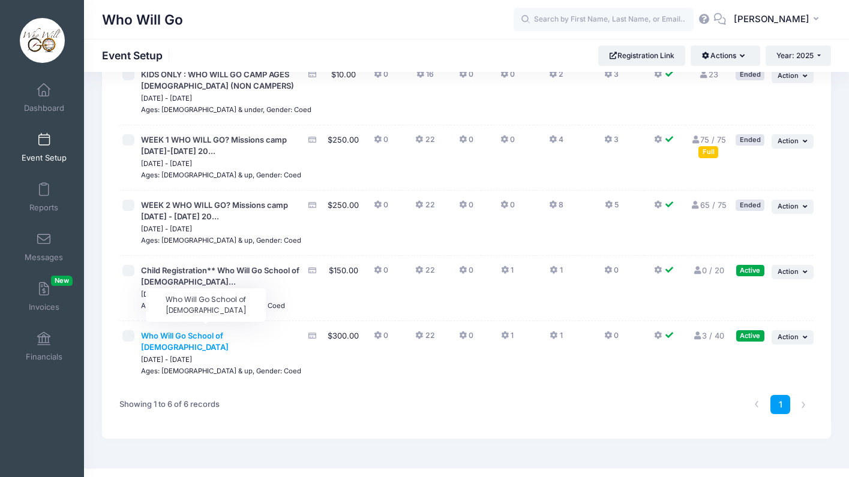
click at [229, 331] on span "Who Will Go School of [DEMOGRAPHIC_DATA]" at bounding box center [185, 342] width 88 height 22
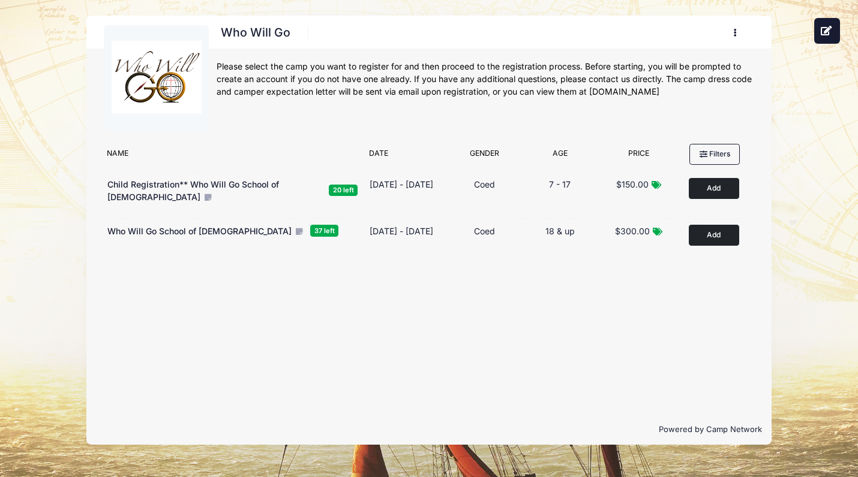
click at [460, 94] on div "Please select the camp you want to register for and then proceed to the registr…" at bounding box center [485, 80] width 537 height 38
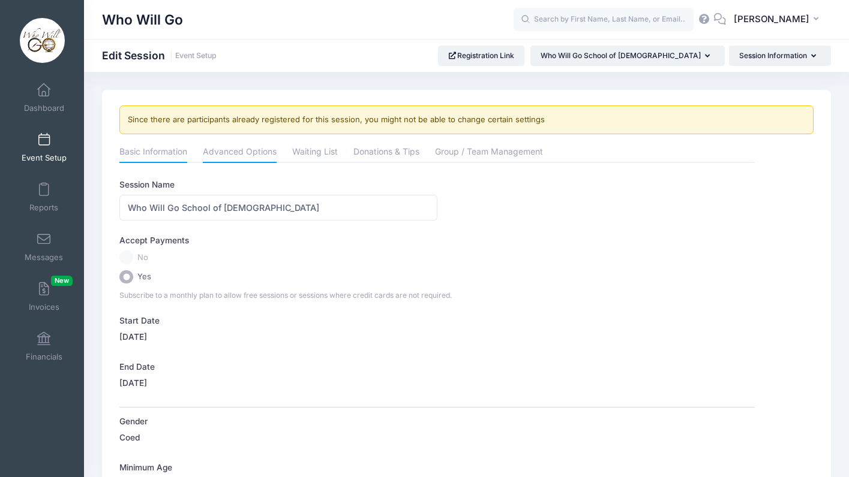
click at [247, 154] on link "Advanced Options" at bounding box center [240, 153] width 74 height 22
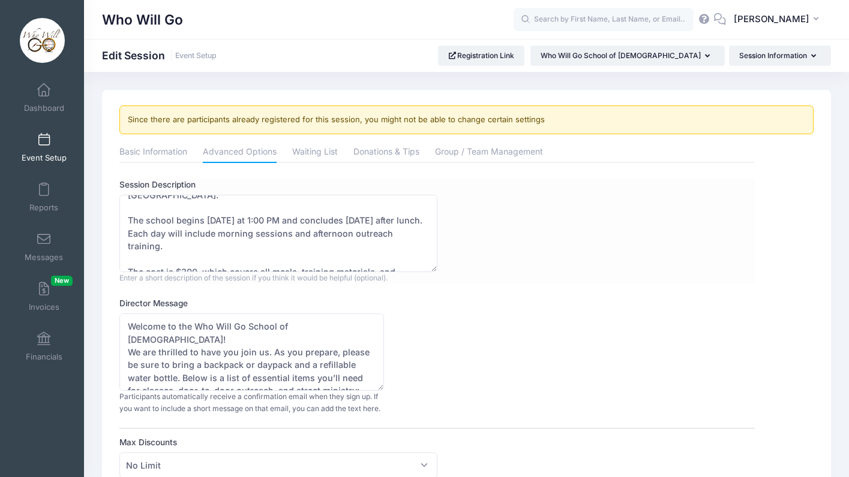
scroll to position [61, 0]
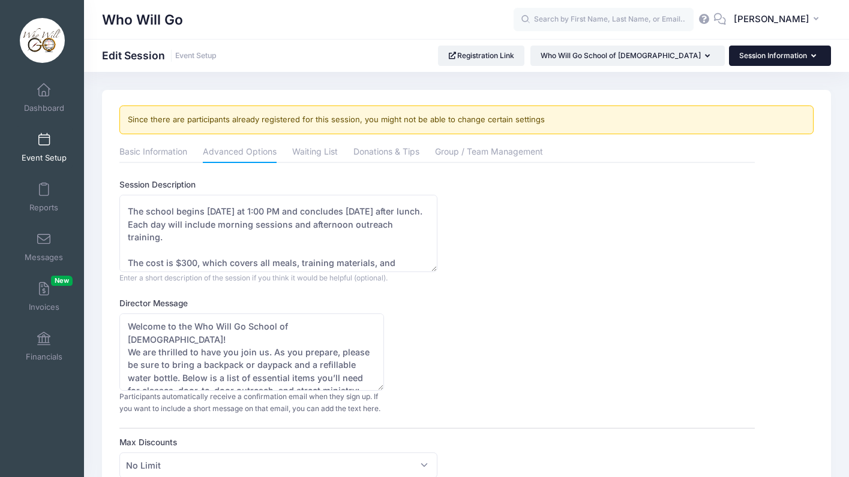
click at [769, 53] on button "Session Information" at bounding box center [780, 56] width 102 height 20
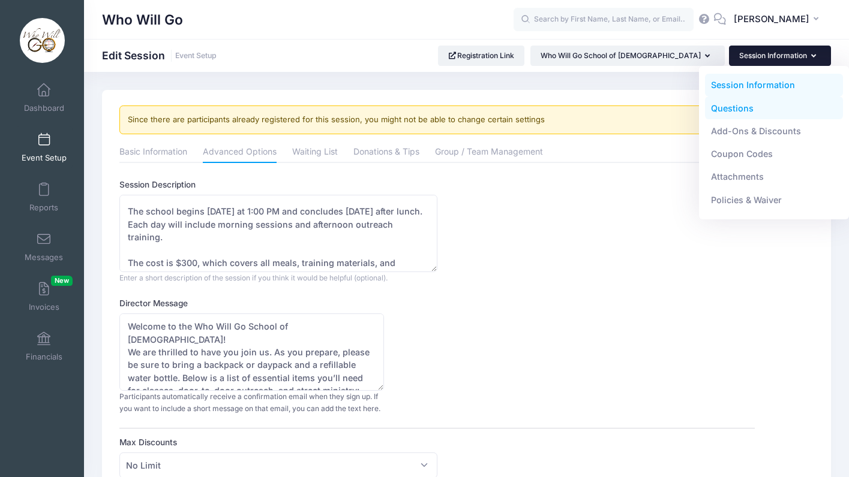
click at [734, 108] on link "Questions" at bounding box center [774, 108] width 139 height 23
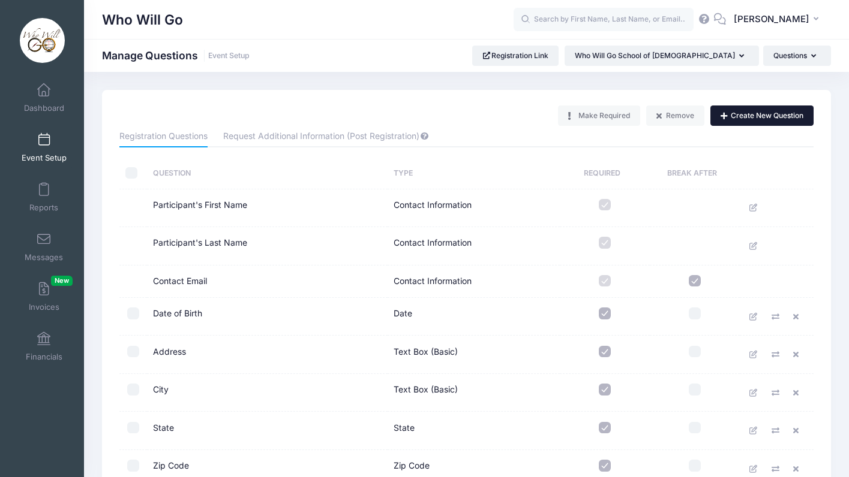
click at [733, 118] on button "Create New Question" at bounding box center [761, 116] width 103 height 20
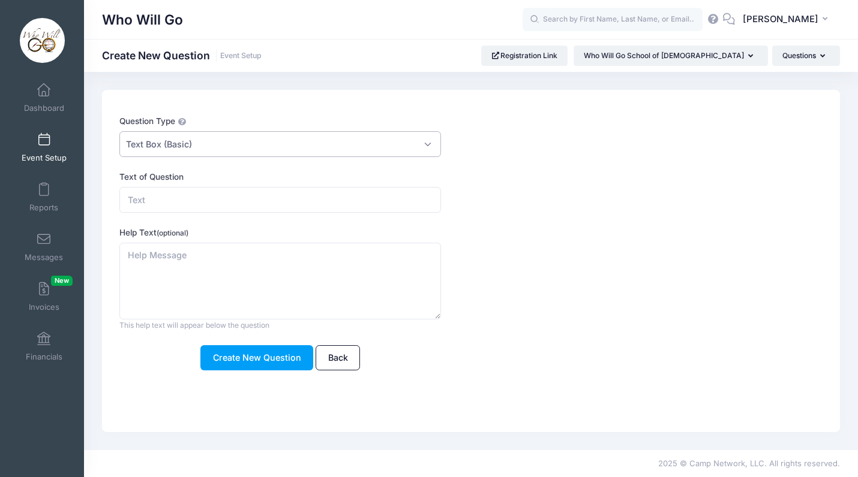
click at [244, 145] on span "Text Box (Basic)" at bounding box center [279, 144] width 321 height 26
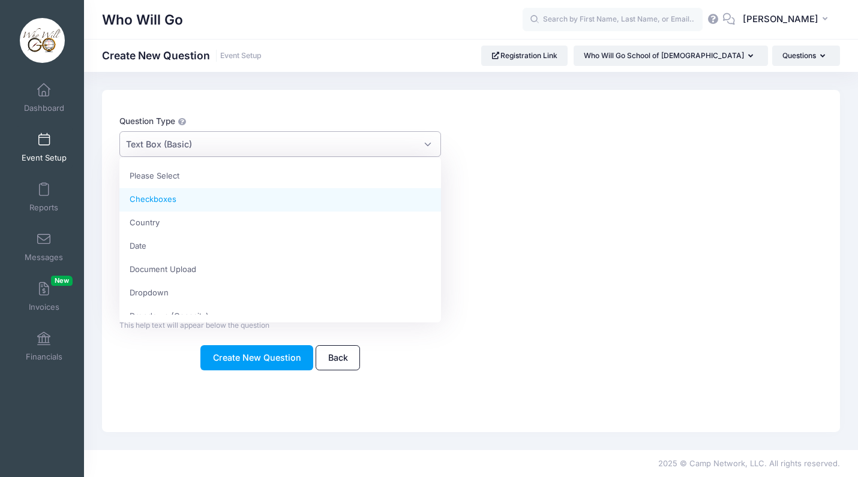
select select "m_checkbox"
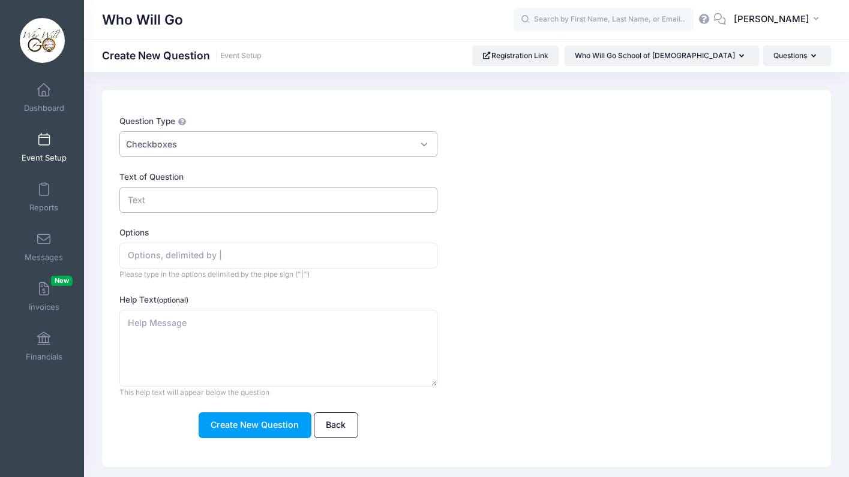
click at [211, 202] on input "Text of Question" at bounding box center [277, 200] width 317 height 26
type input "Do you have children doings with you?"
click at [172, 253] on input "Options" at bounding box center [277, 256] width 317 height 26
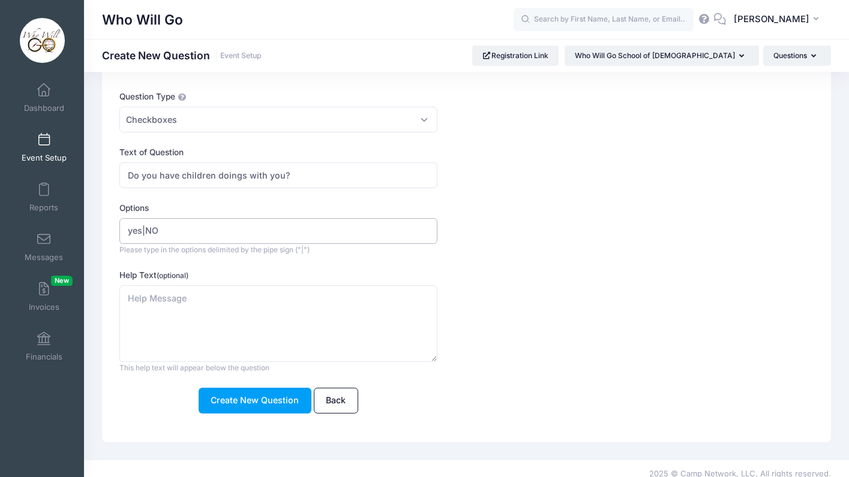
scroll to position [25, 0]
type input "yes|NO"
click at [348, 184] on input "Do you have children doings with you?" at bounding box center [277, 176] width 317 height 26
click at [377, 174] on input "Do you have children doings with you? Children under 7 are free, children 7-17 …" at bounding box center [277, 176] width 317 height 26
click at [425, 176] on input "Do you have children doings with you? Children under 7 are free, children 7-17 …" at bounding box center [277, 176] width 317 height 26
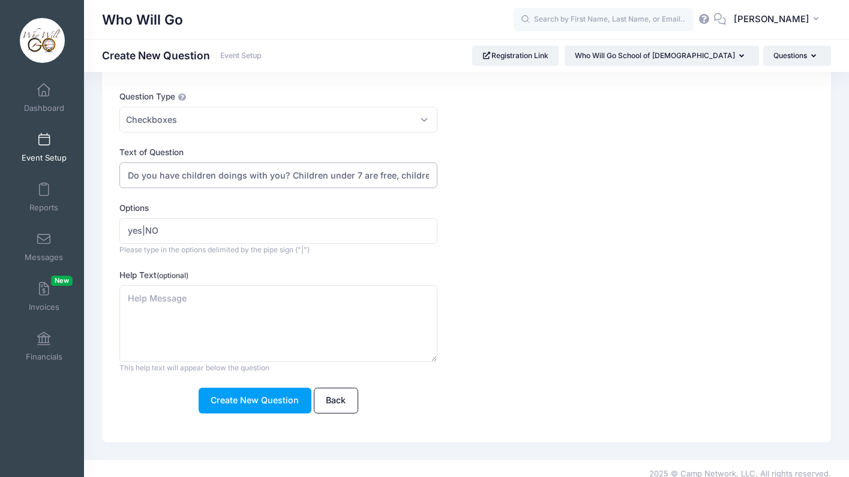
type input "Do you have children doings with you? Children under 7 are free, children 7-17 …"
click at [333, 200] on form "Question Type Please Select Checkboxes Country Date Document Upload Dropdown Dr…" at bounding box center [436, 252] width 635 height 323
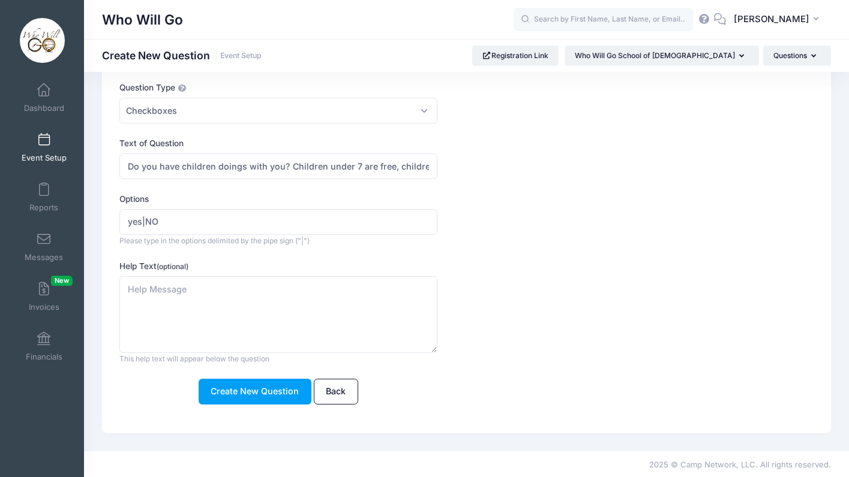
scroll to position [33, 0]
click at [226, 312] on textarea "Help Text (optional)" at bounding box center [277, 315] width 317 height 77
type textarea "I"
type textarea "P"
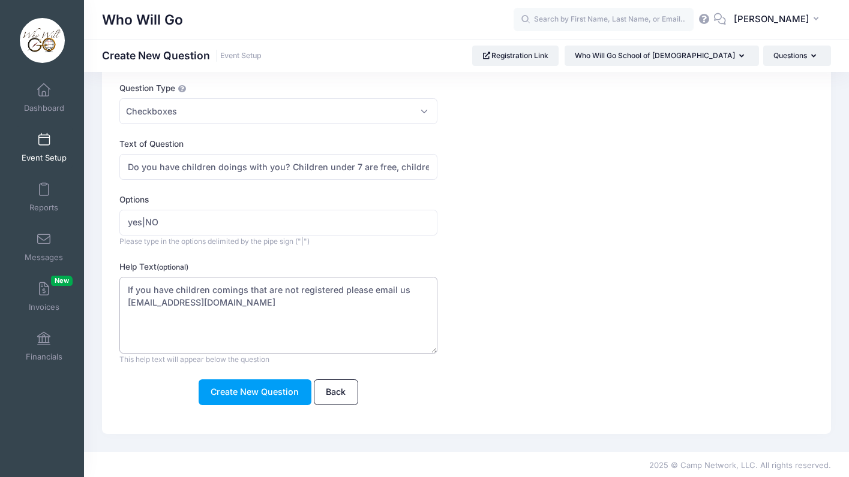
click at [304, 314] on textarea "If you have children comings that are not registered please email us whowillgo4…" at bounding box center [277, 315] width 317 height 77
type textarea "If you have children comings that are not registered please email us whowillgo4…"
drag, startPoint x: 128, startPoint y: 169, endPoint x: 466, endPoint y: 172, distance: 337.7
click at [466, 172] on div "Text of Question Do you have children doings with you? Children under 7 are fre…" at bounding box center [436, 159] width 635 height 42
paste input "joining you? Children under 7 are free. Children ages 7–17 must complete the Ch…"
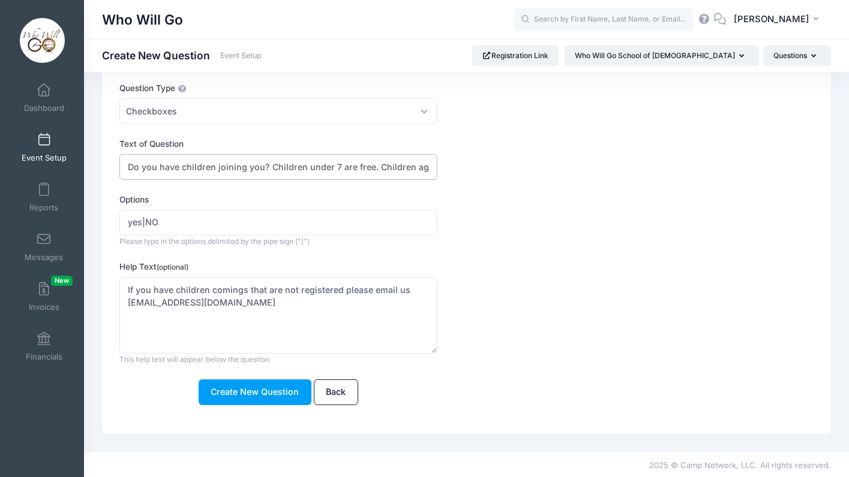
type input "Do you have children joining you? Children under 7 are free. Children ages [DEM…"
drag, startPoint x: 141, startPoint y: 223, endPoint x: 100, endPoint y: 223, distance: 40.8
click at [101, 223] on div "Question Type Please Select Checkboxes Country Date Document Upload Dropdown Dr…" at bounding box center [466, 245] width 741 height 377
type input "YES|NO"
click at [244, 384] on button "Create New Question" at bounding box center [255, 393] width 113 height 26
